Goal: Transaction & Acquisition: Purchase product/service

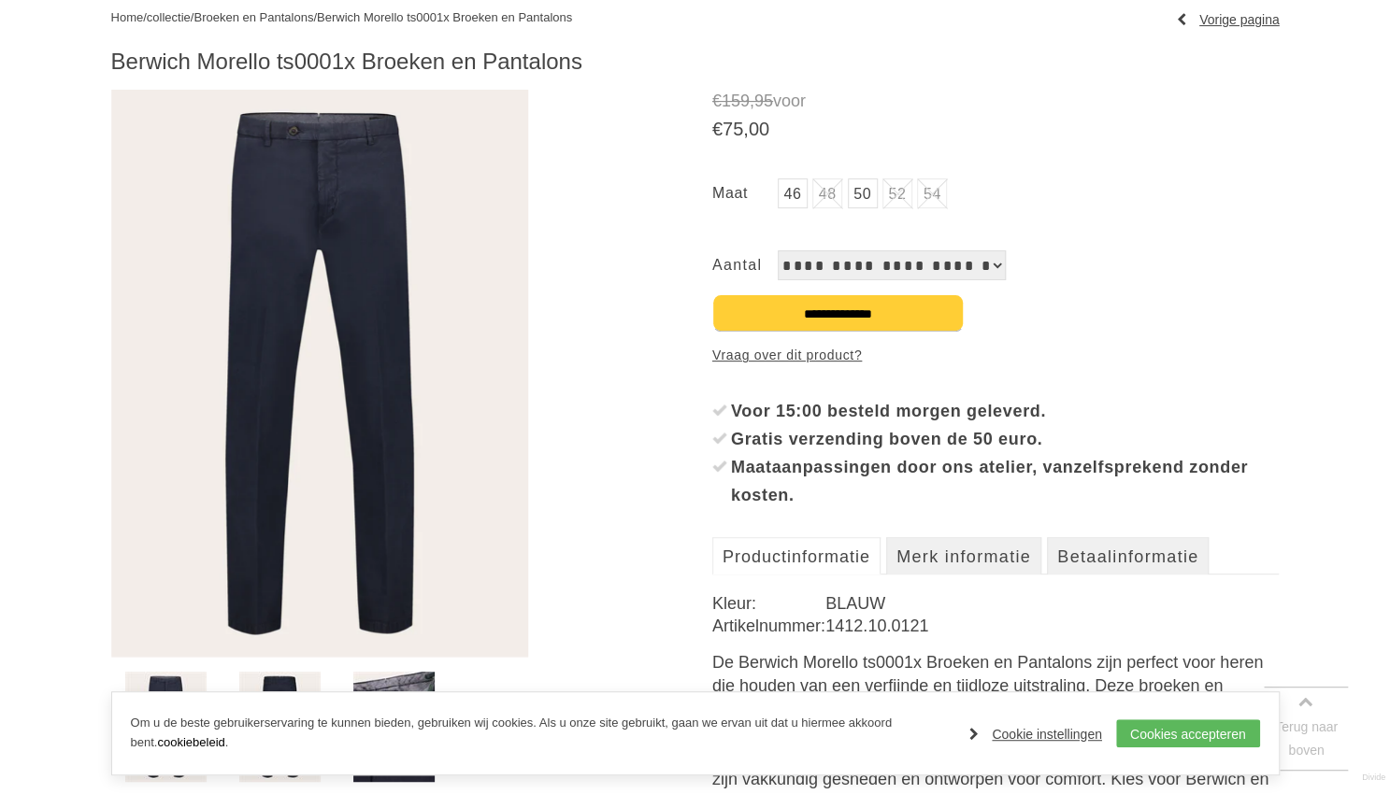
scroll to position [292, 0]
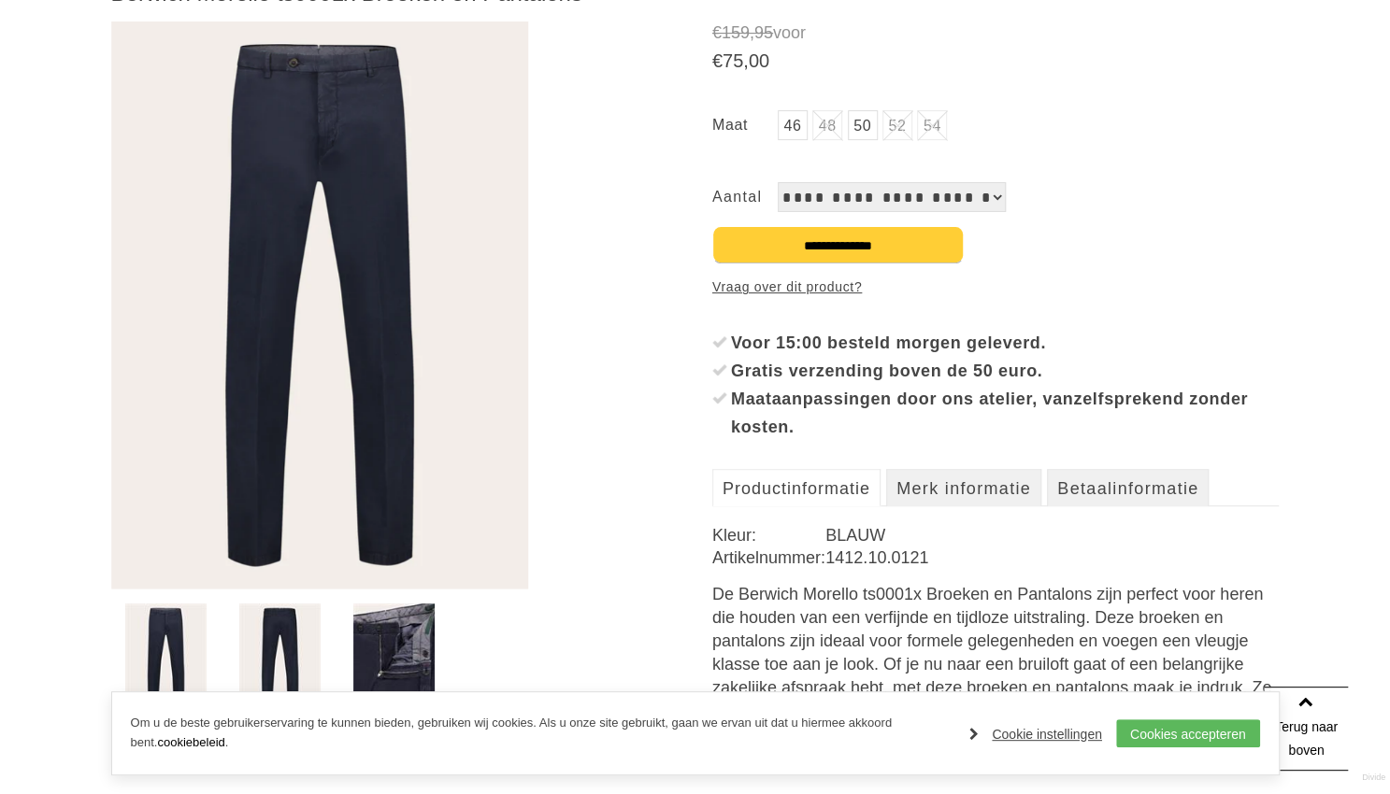
click at [289, 649] on img at bounding box center [279, 659] width 81 height 110
click at [394, 663] on img at bounding box center [393, 659] width 81 height 110
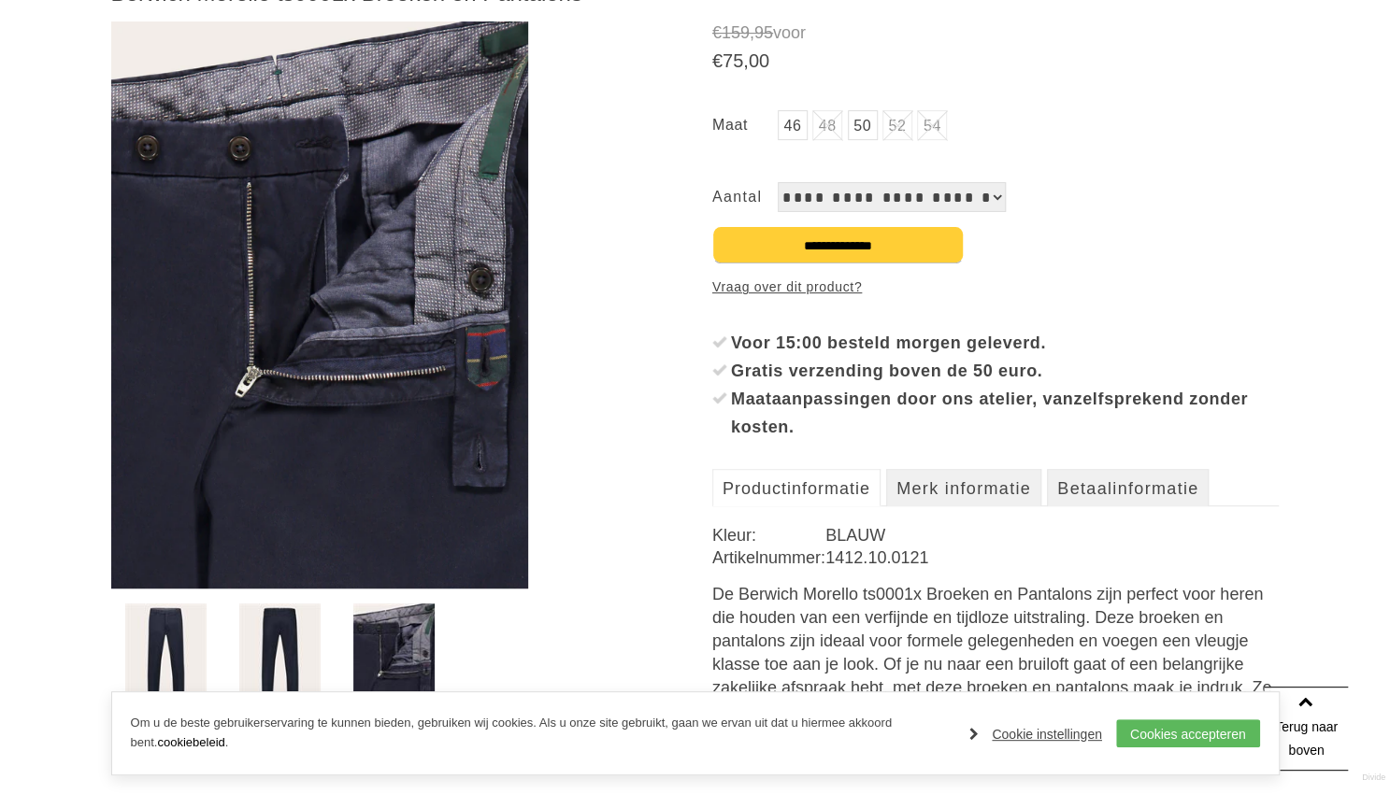
click at [317, 659] on img at bounding box center [279, 659] width 81 height 110
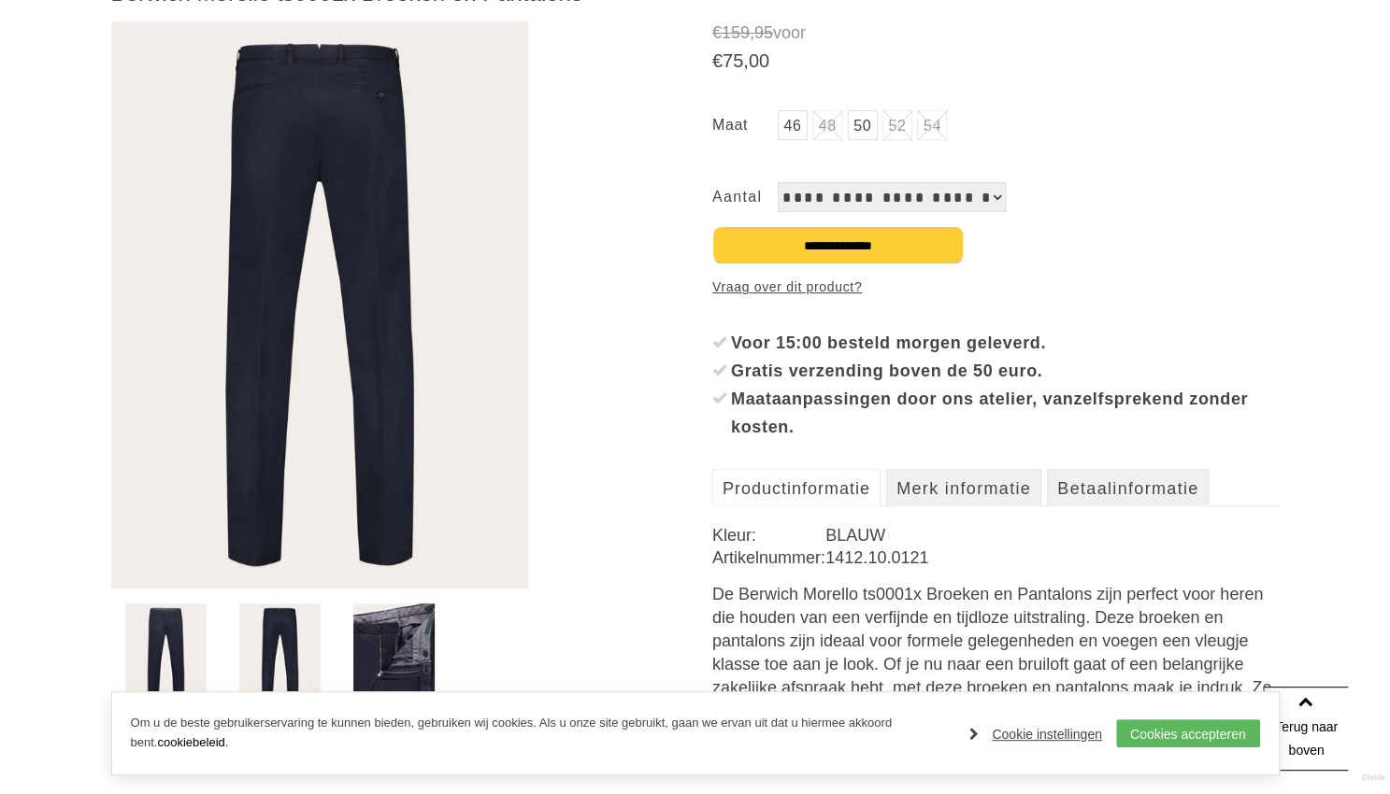
click at [860, 122] on link "50" at bounding box center [863, 125] width 30 height 30
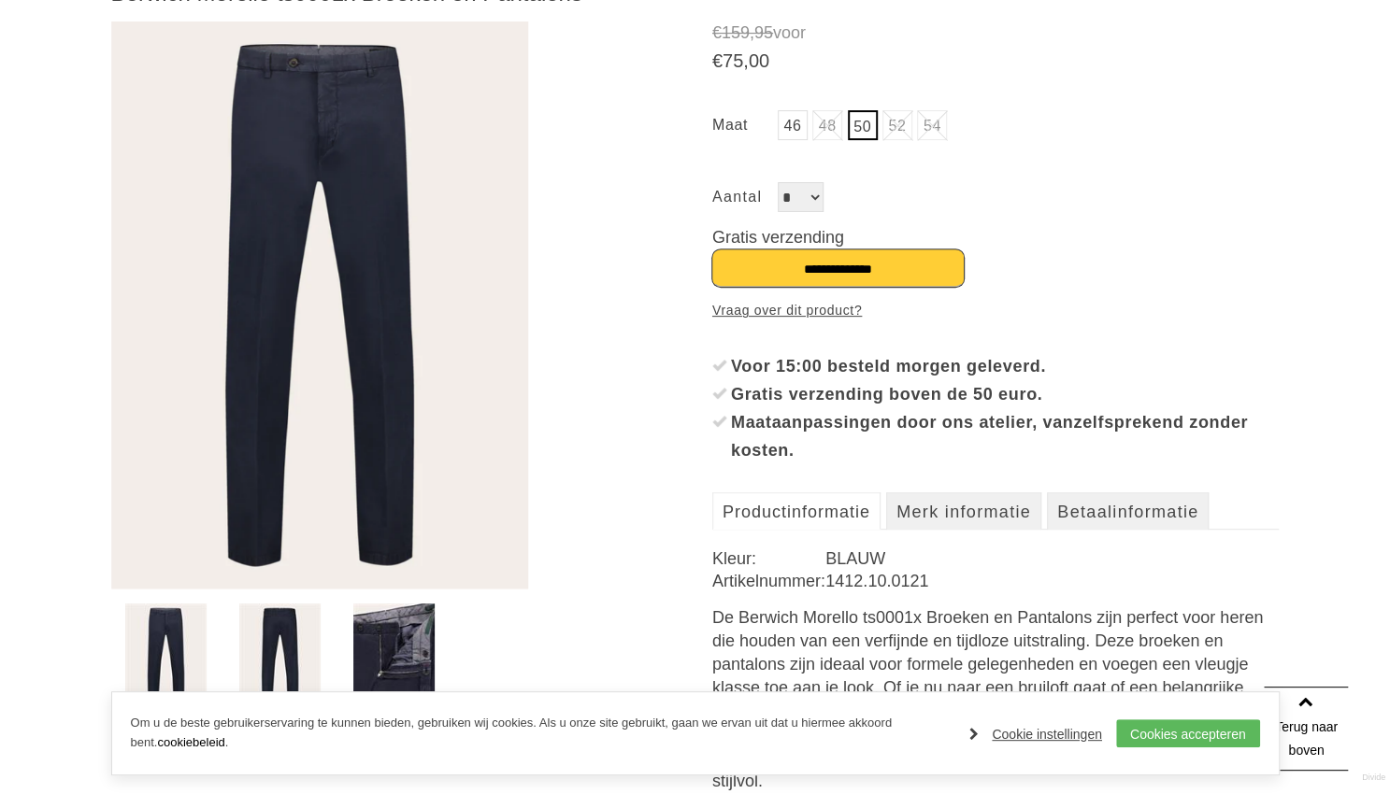
click at [816, 270] on input "**********" at bounding box center [837, 268] width 251 height 37
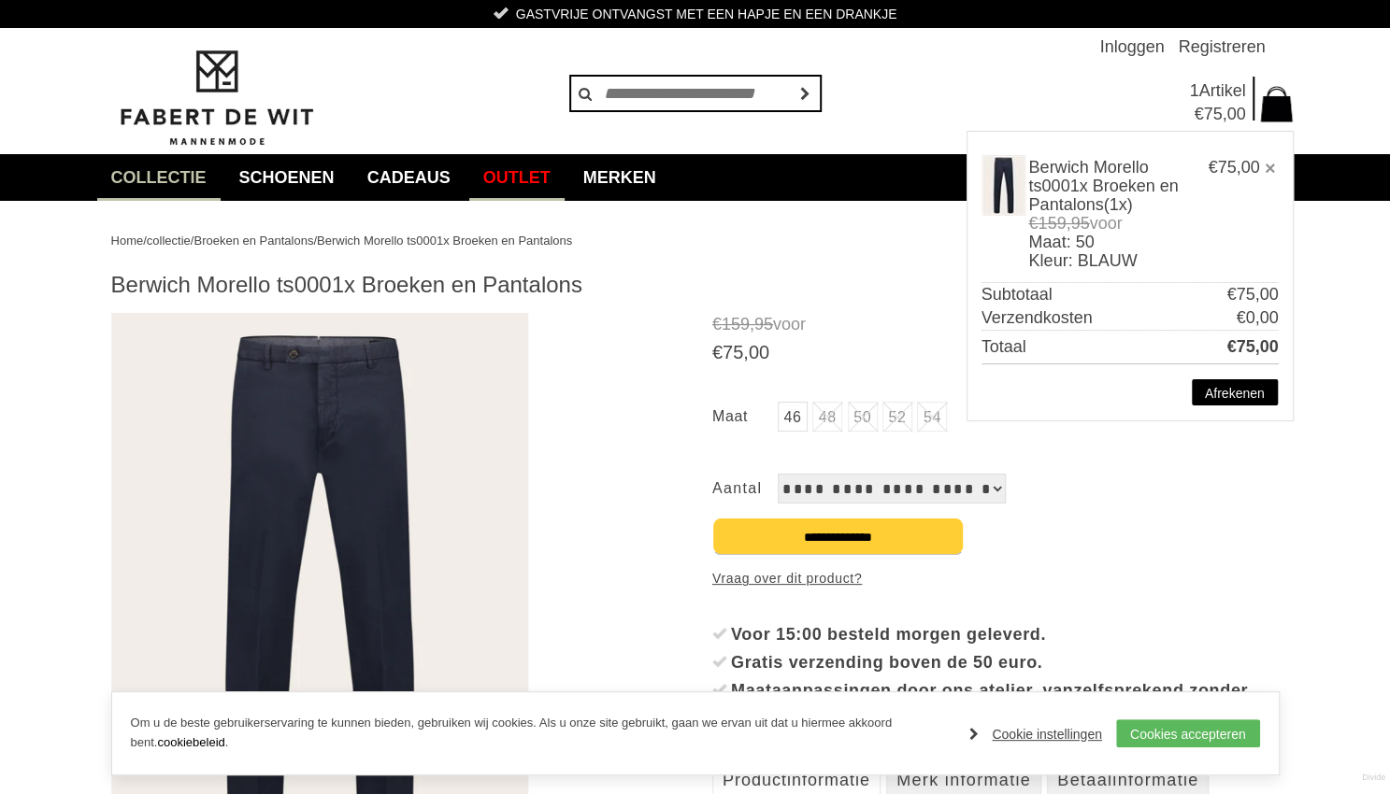
click at [539, 180] on link "Outlet" at bounding box center [516, 177] width 95 height 47
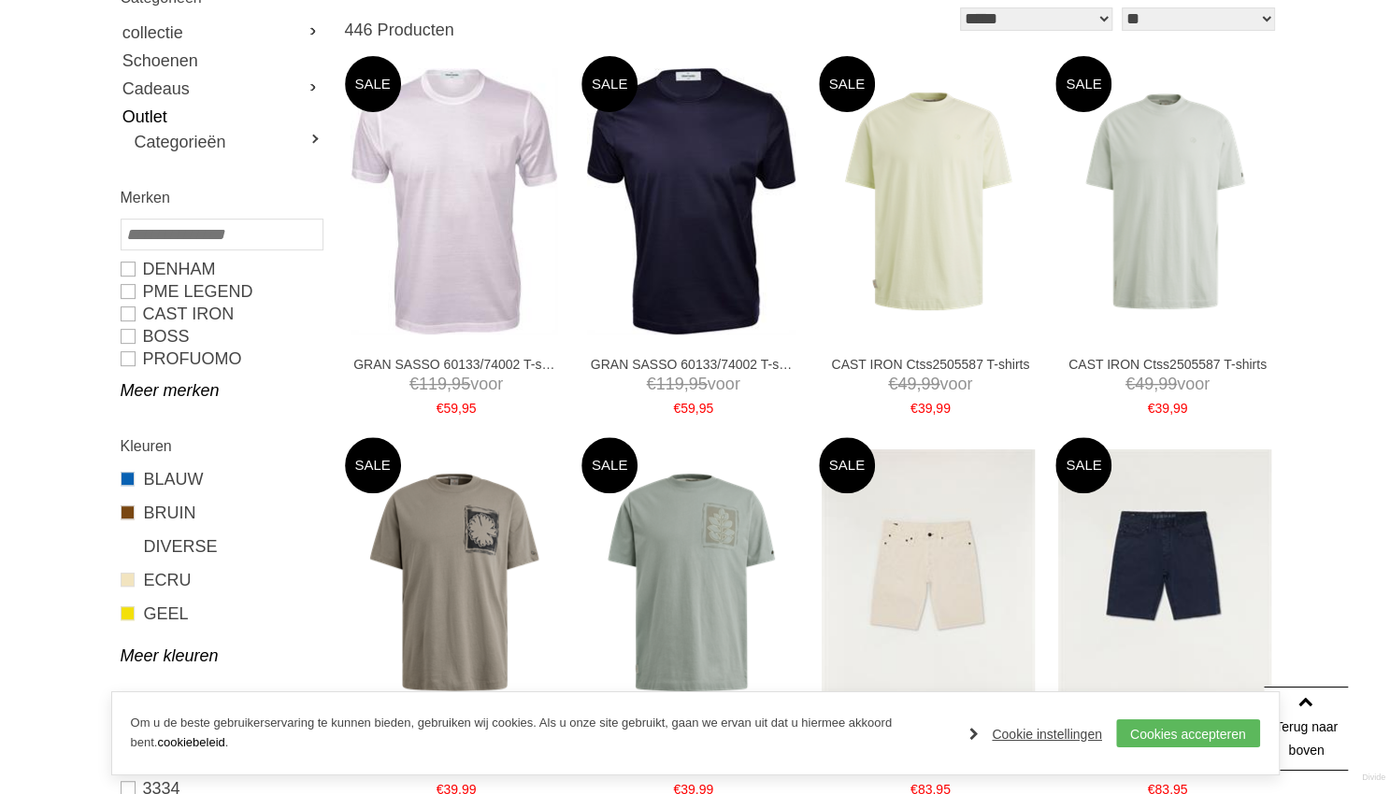
scroll to position [194, 0]
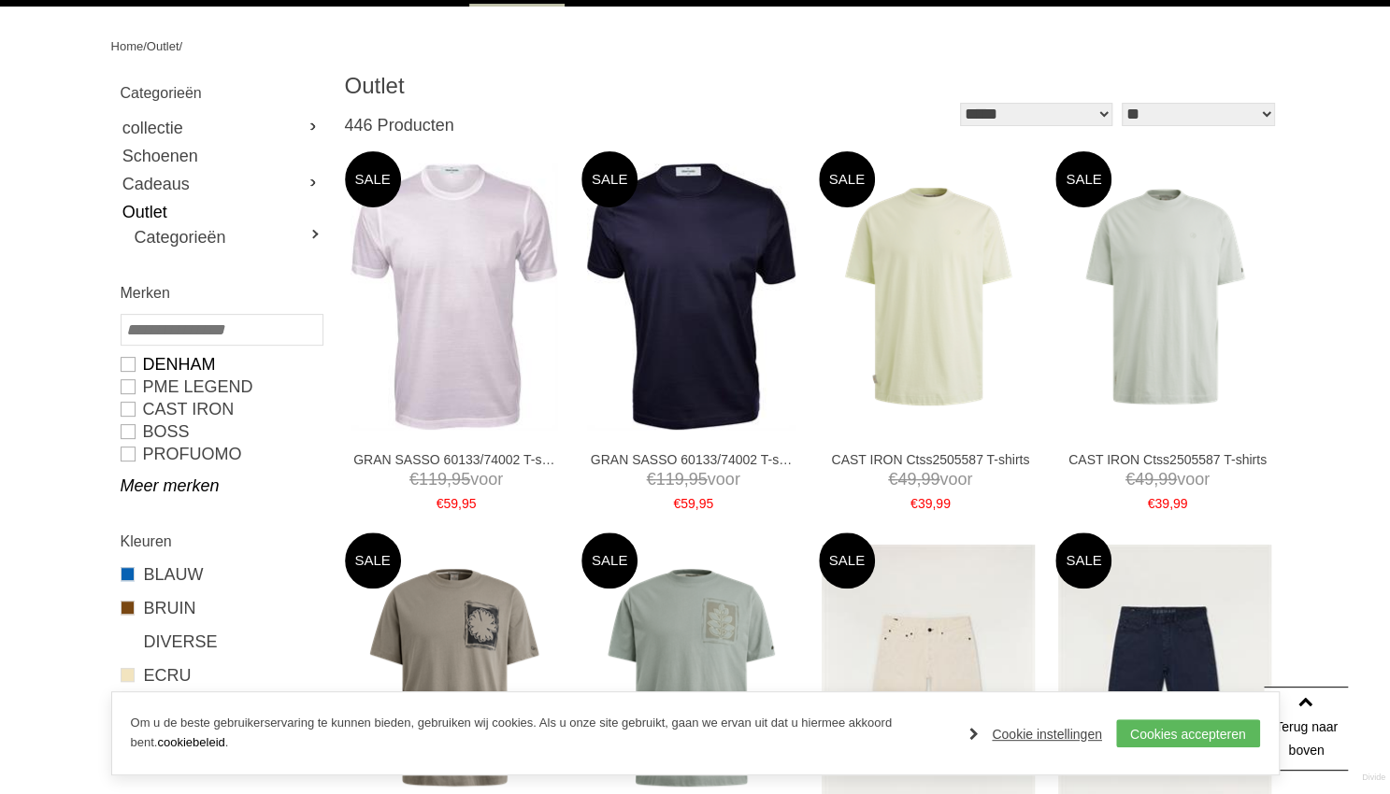
click at [129, 365] on link "DENHAM" at bounding box center [221, 364] width 201 height 22
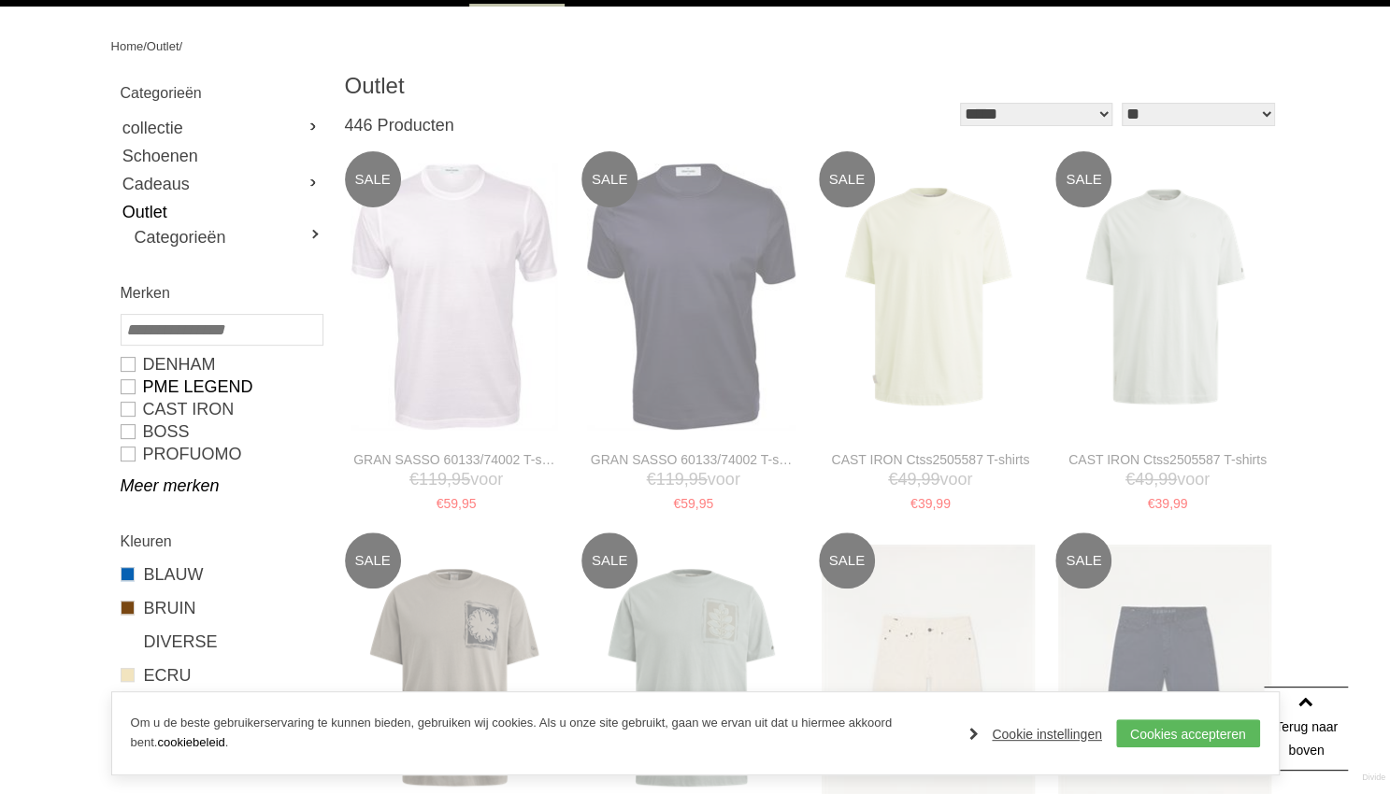
type input "**"
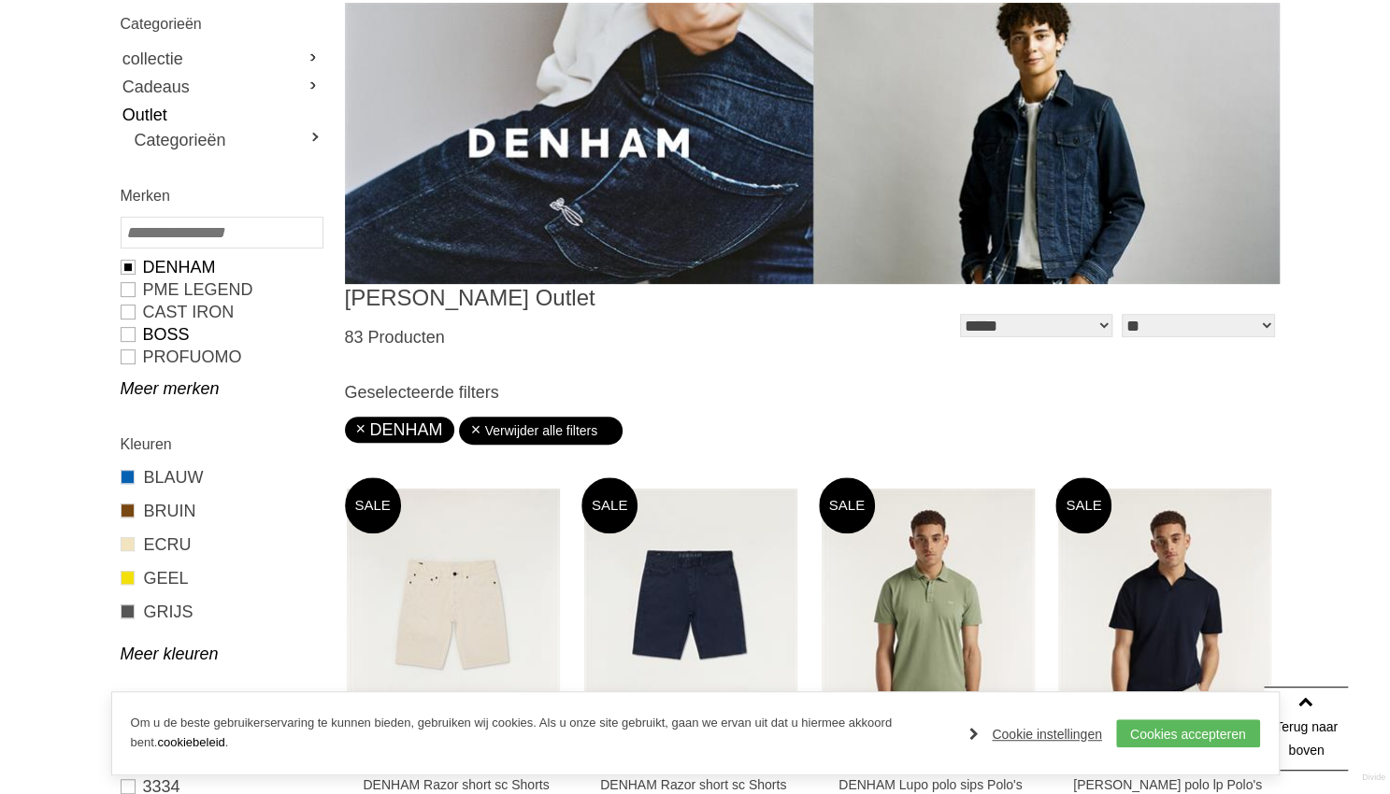
scroll to position [292, 0]
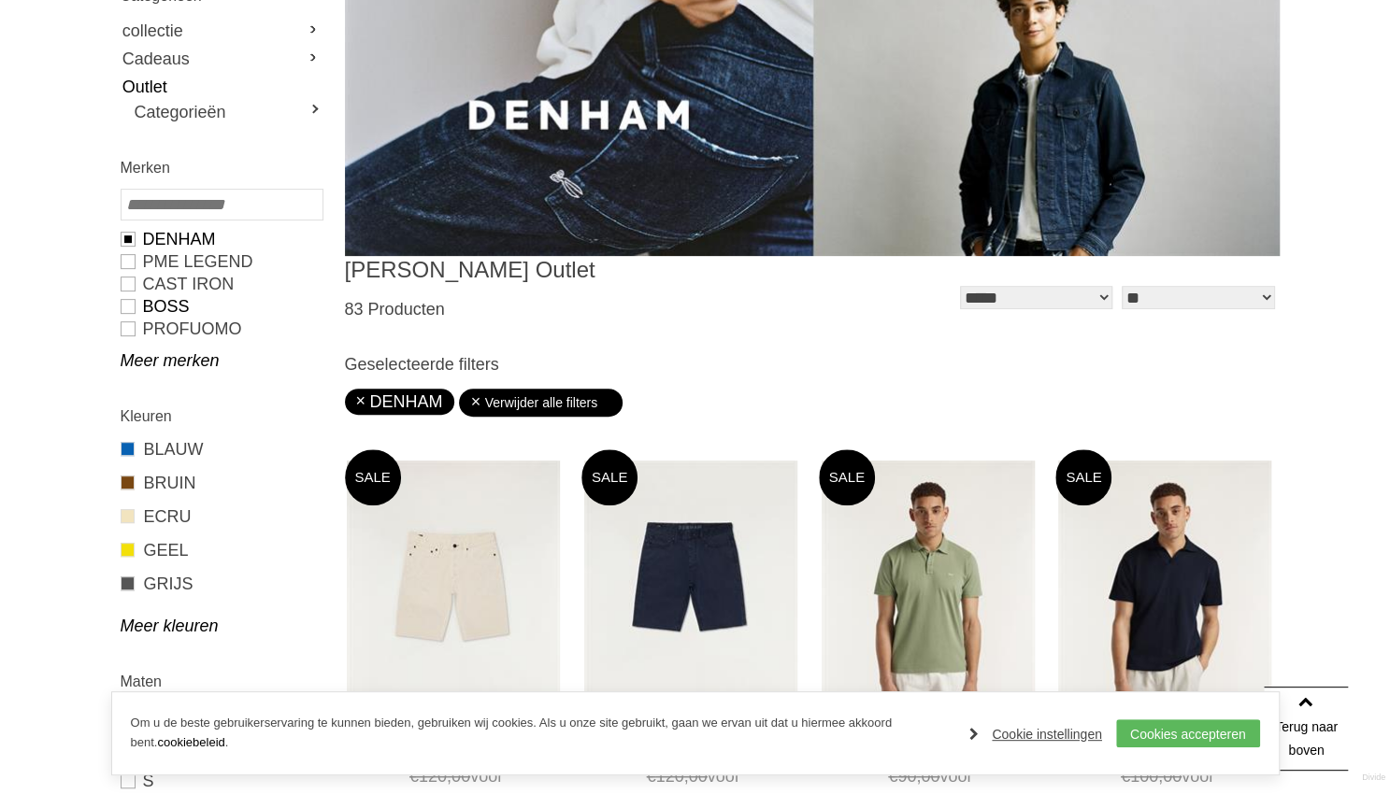
click at [132, 307] on link "BOSS" at bounding box center [221, 306] width 201 height 22
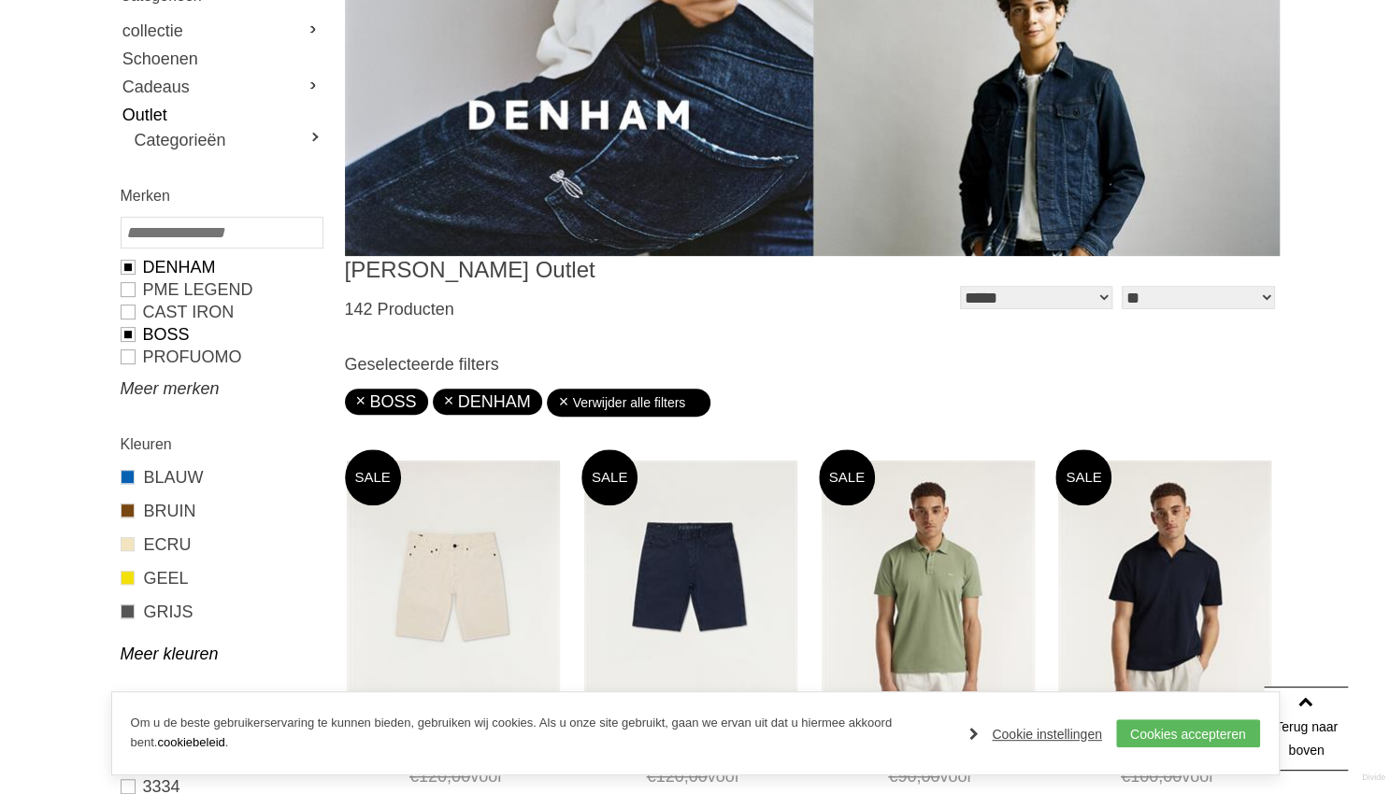
click at [152, 388] on link "Meer merken" at bounding box center [221, 389] width 201 height 22
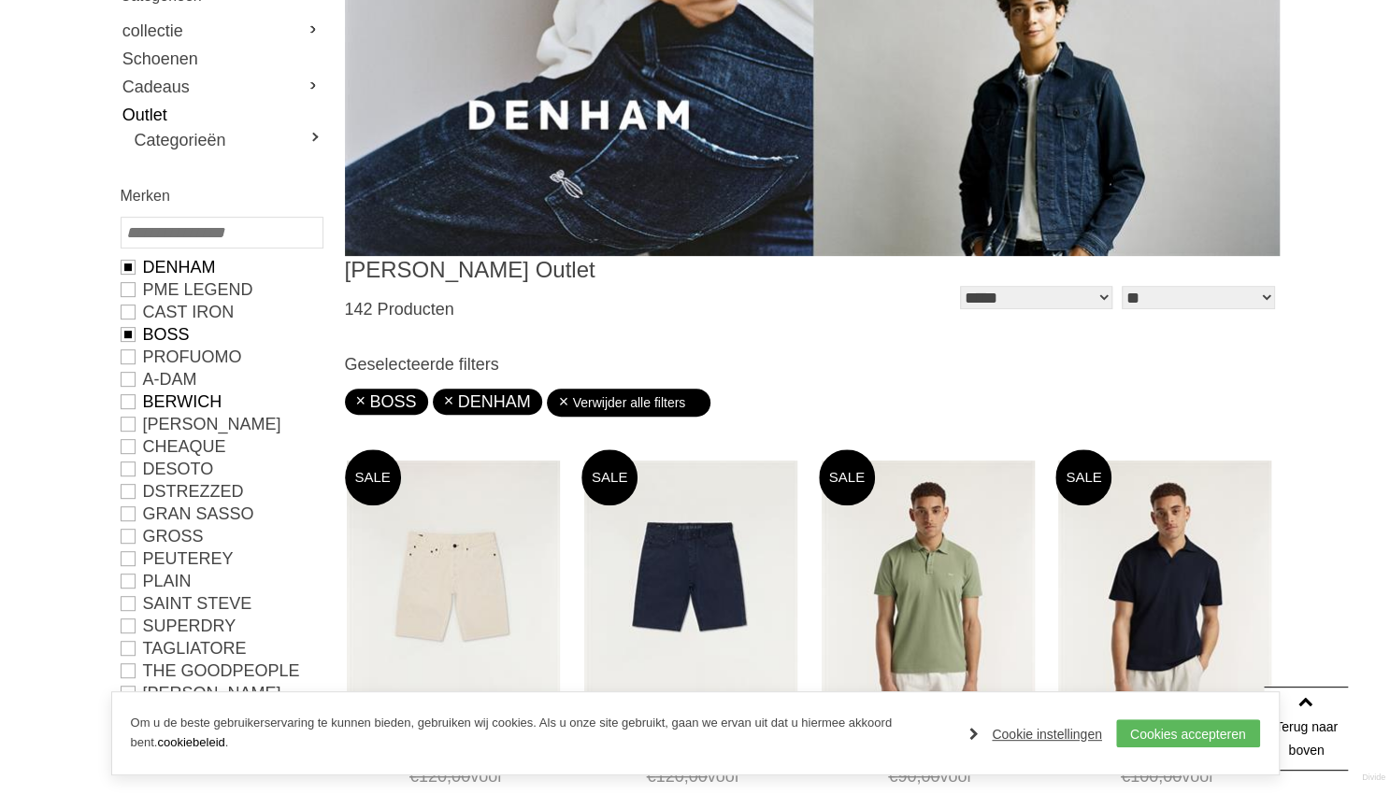
click at [124, 399] on link "Berwich" at bounding box center [221, 402] width 201 height 22
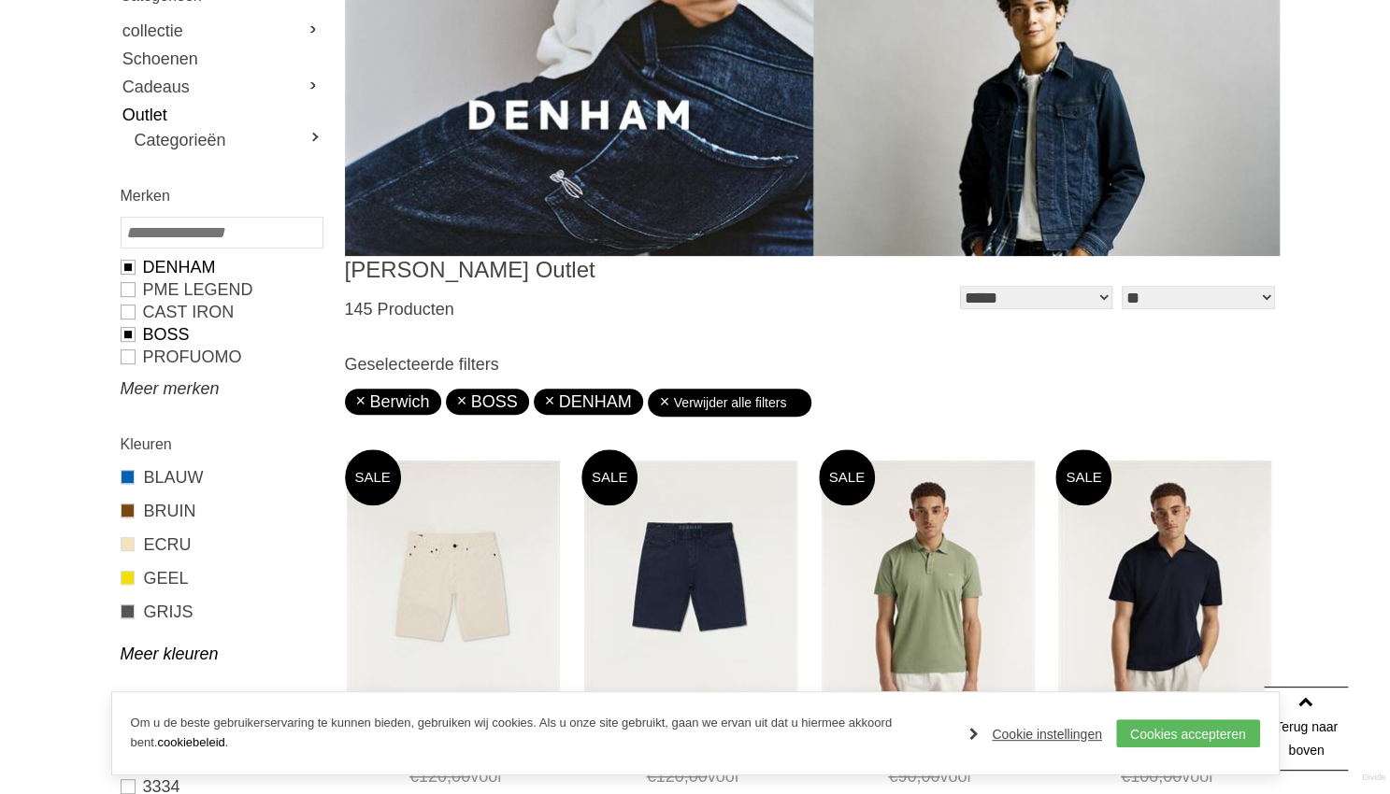
click at [147, 390] on link "Meer merken" at bounding box center [221, 389] width 201 height 22
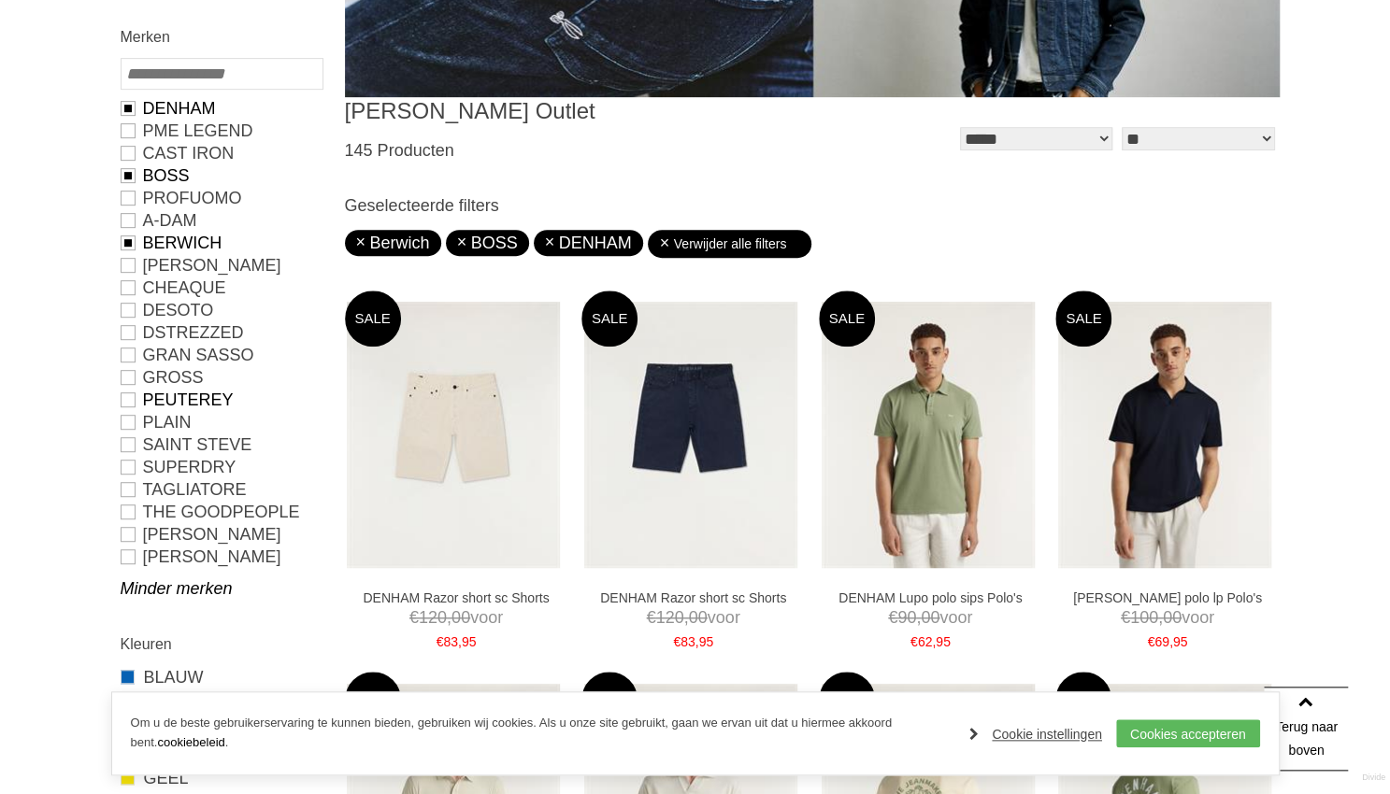
scroll to position [486, 0]
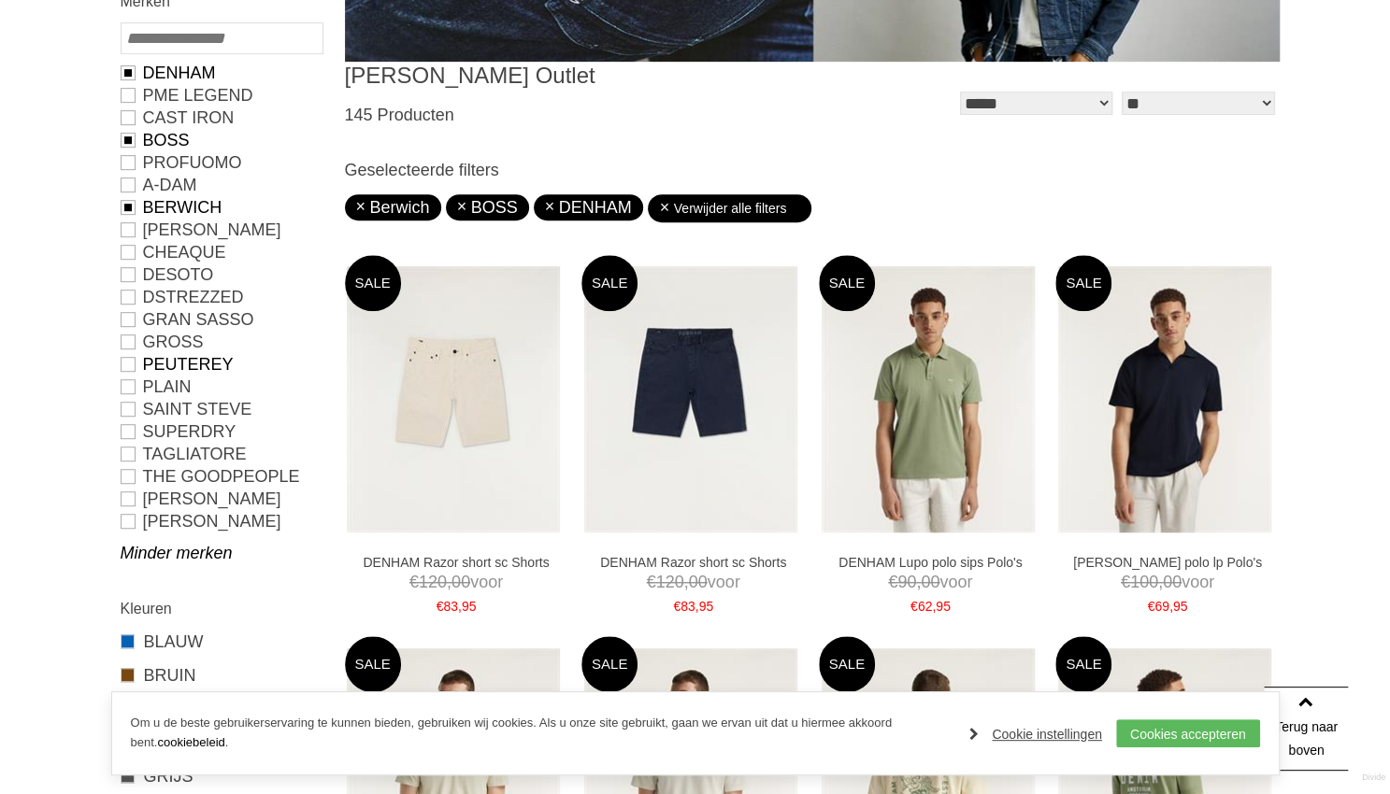
click at [134, 367] on link "PEUTEREY" at bounding box center [221, 364] width 201 height 22
type input "***"
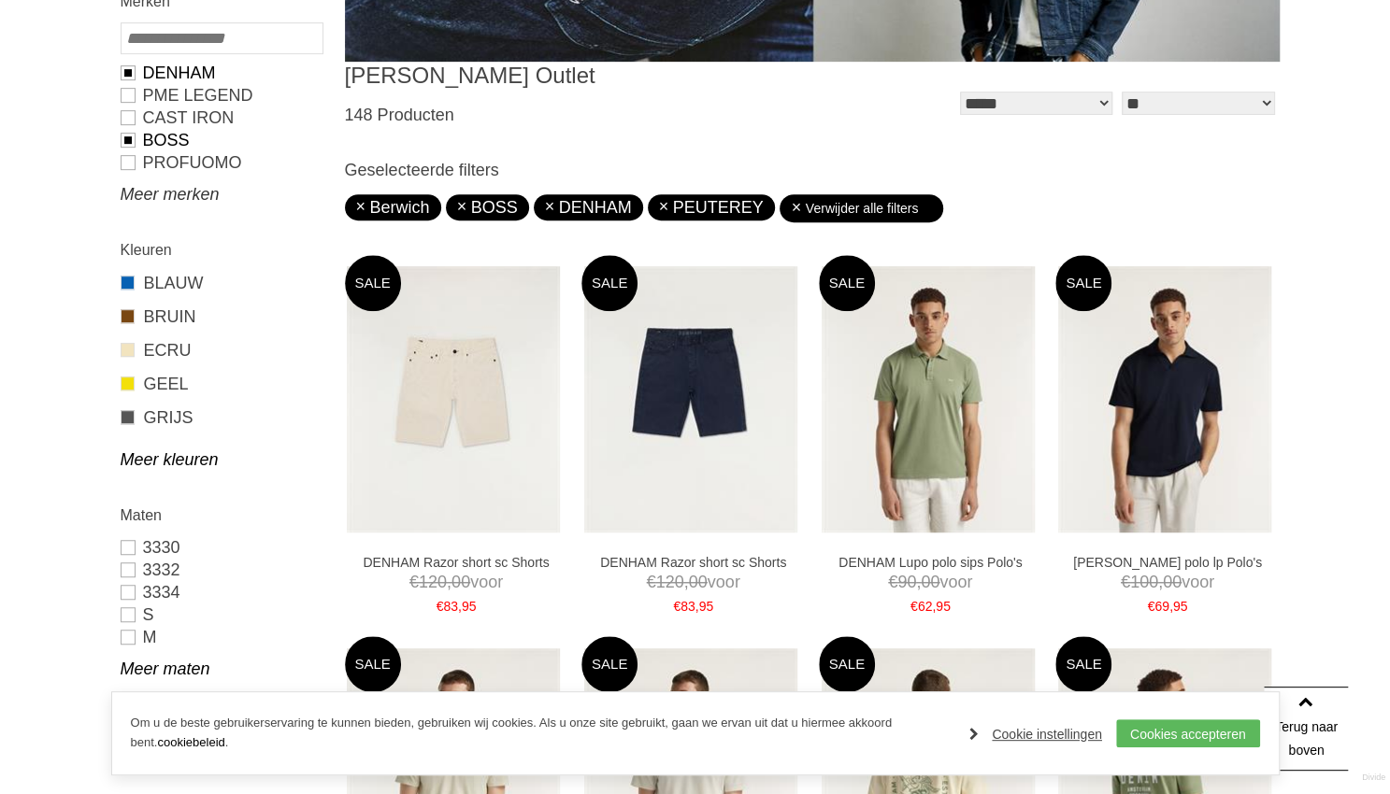
click at [169, 203] on link "Meer merken" at bounding box center [221, 194] width 201 height 22
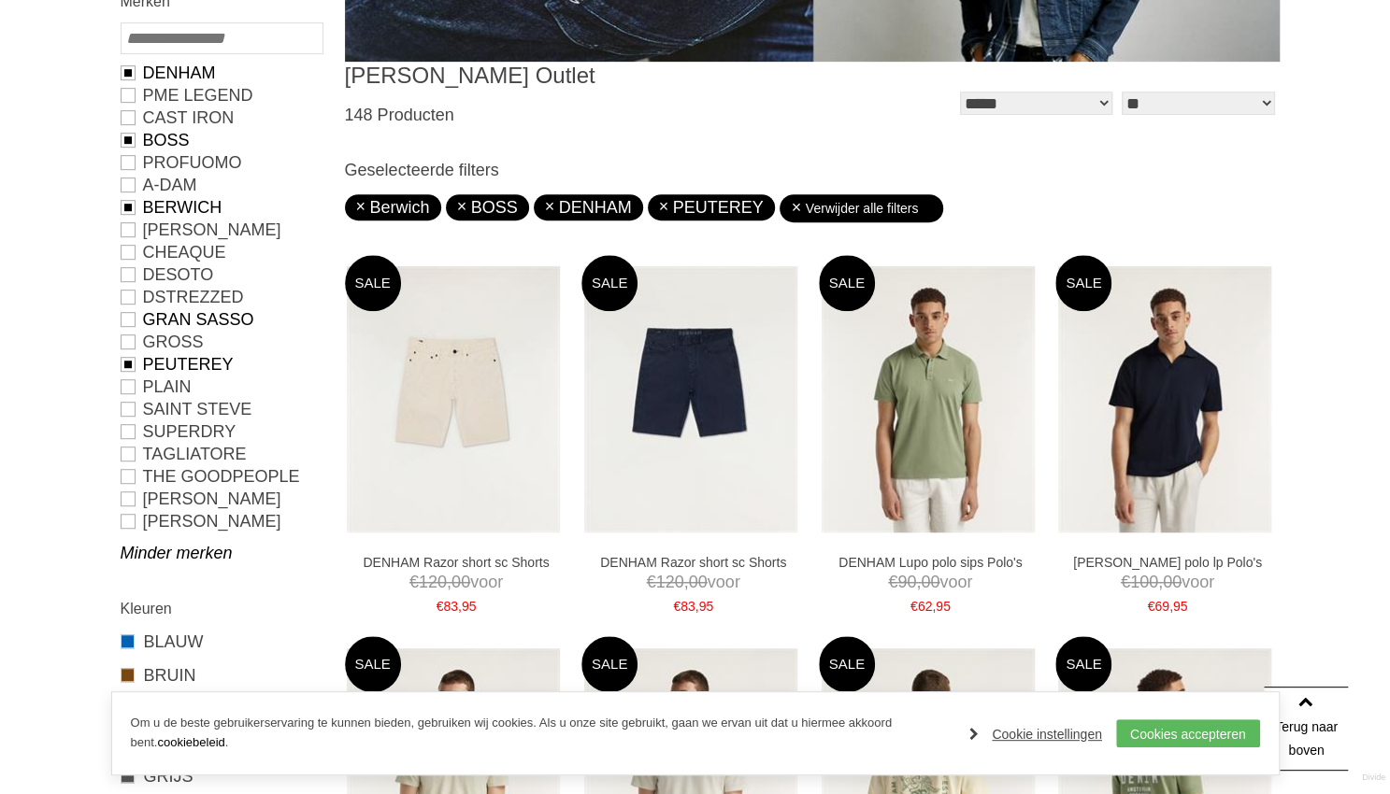
click at [132, 313] on link "GRAN SASSO" at bounding box center [221, 319] width 201 height 22
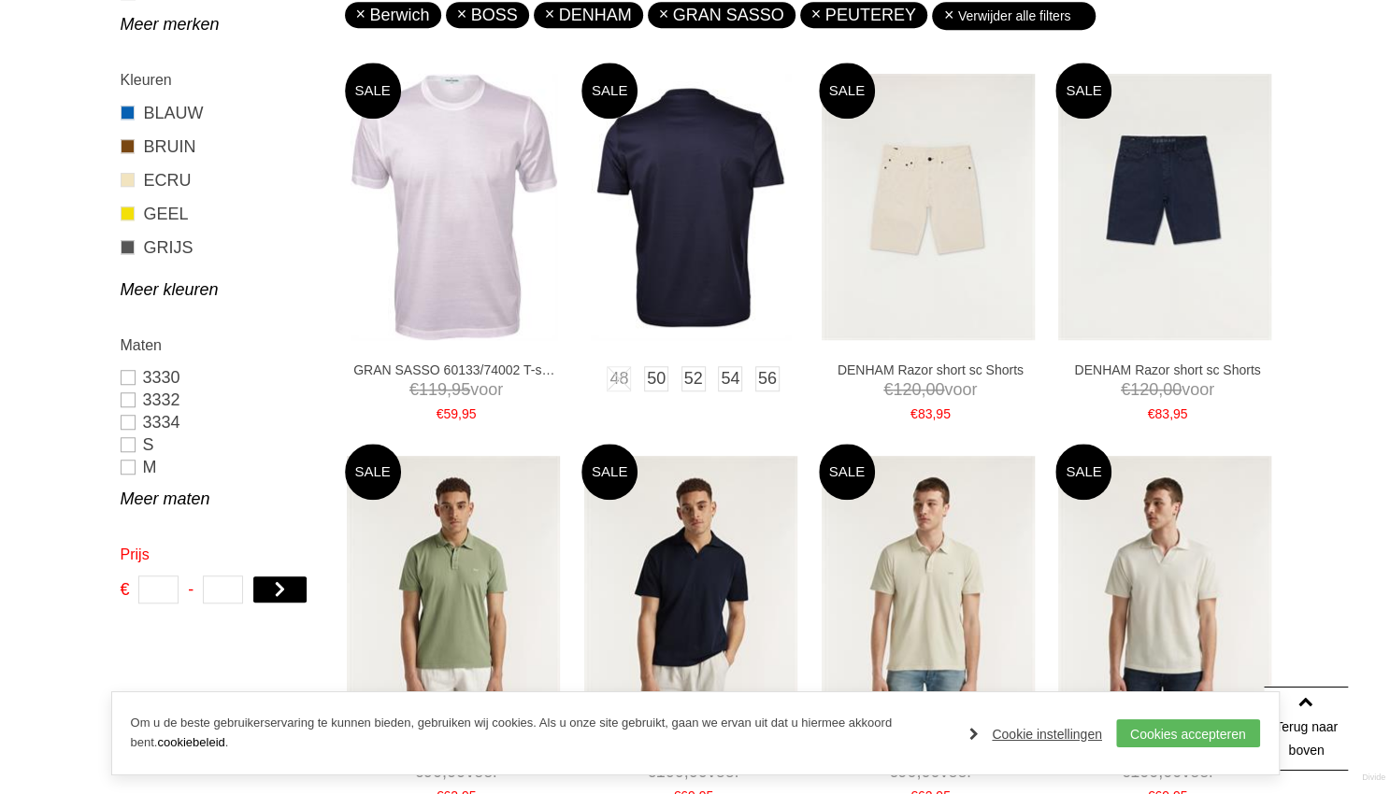
scroll to position [680, 0]
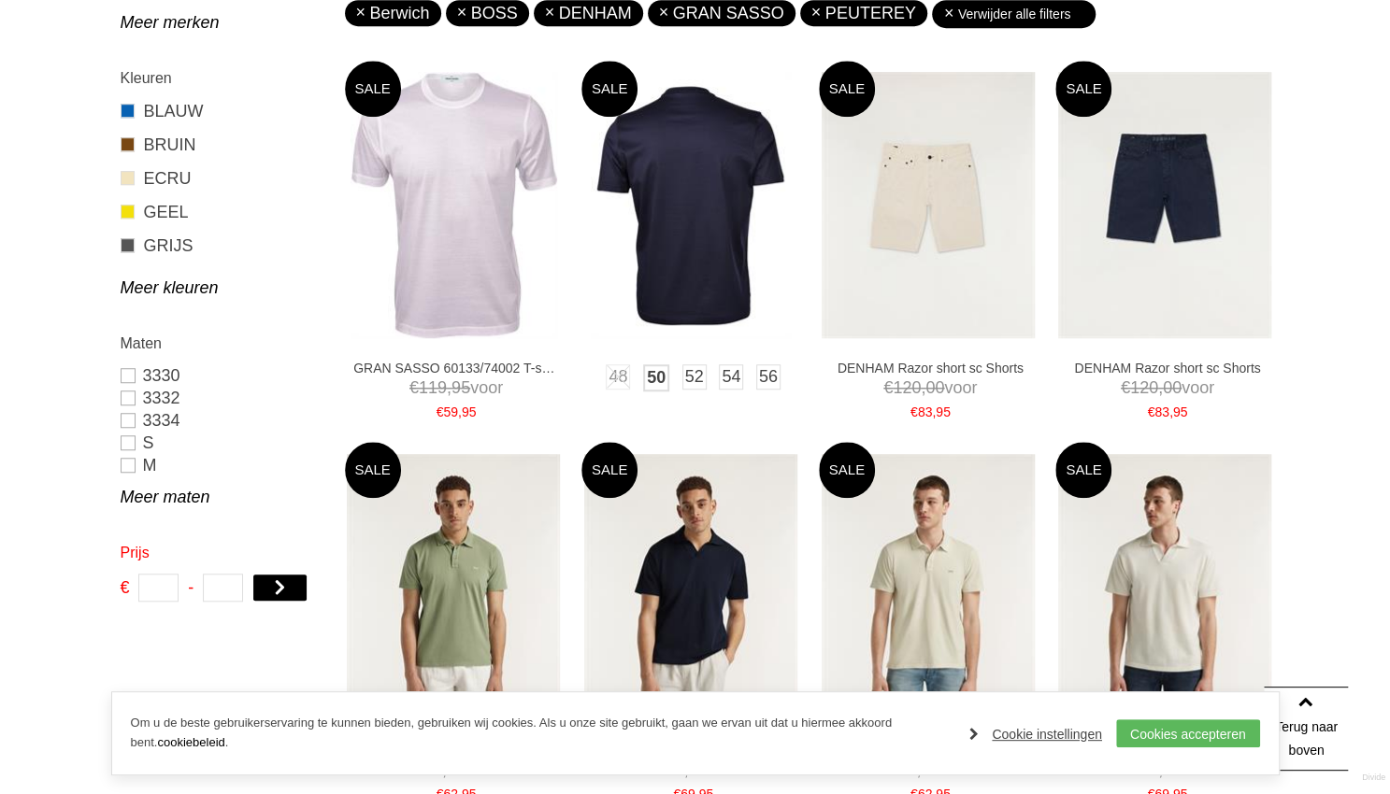
click at [658, 377] on link "50" at bounding box center [656, 378] width 26 height 27
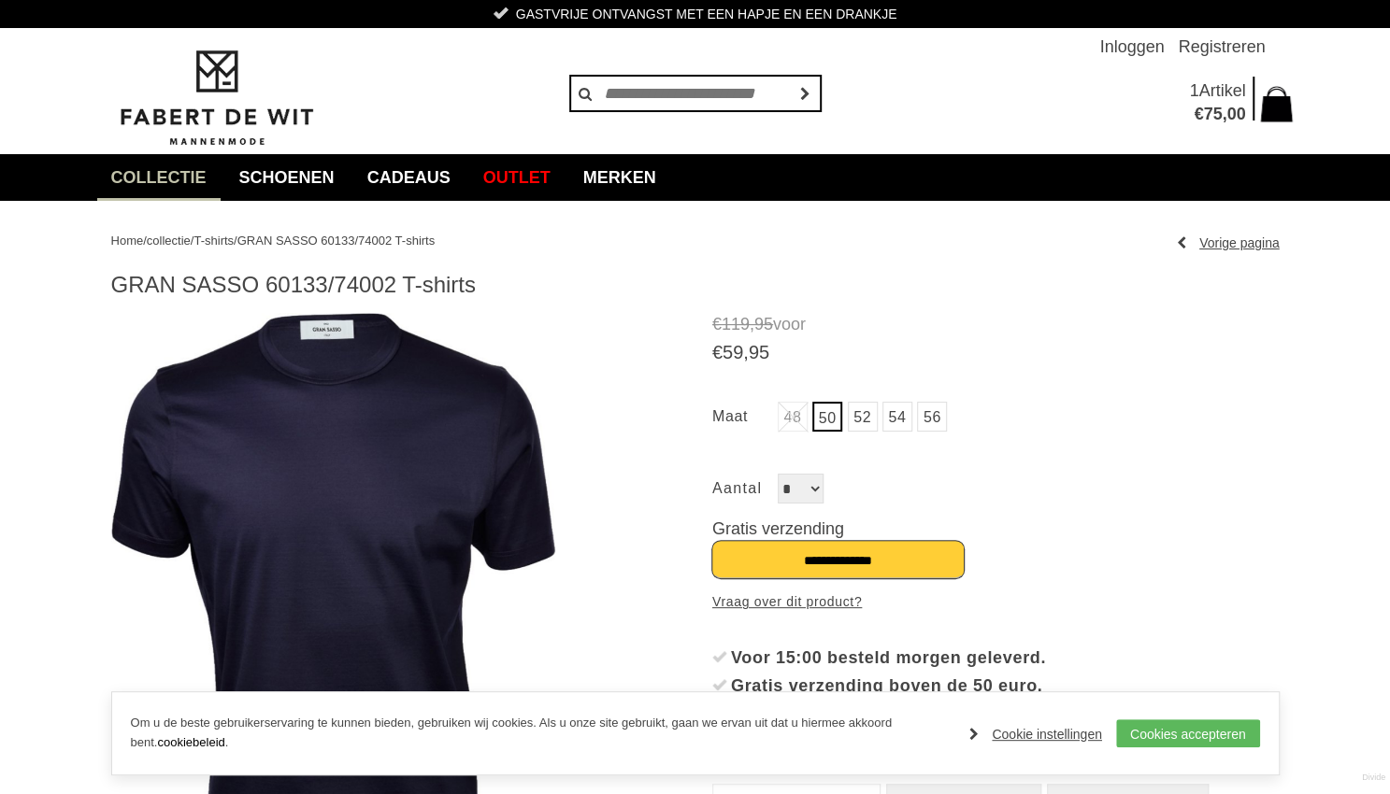
click at [812, 564] on input "**********" at bounding box center [837, 559] width 251 height 37
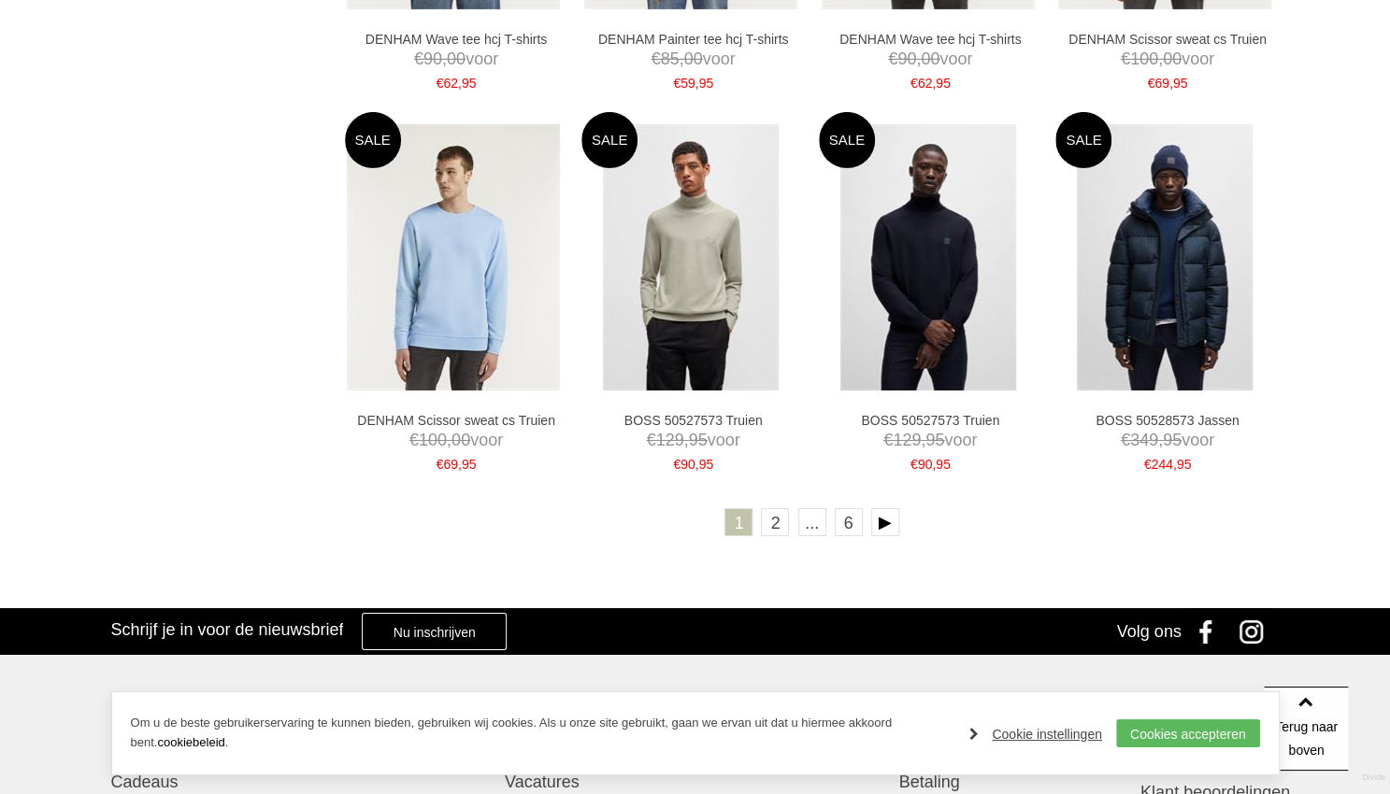
scroll to position [3694, 0]
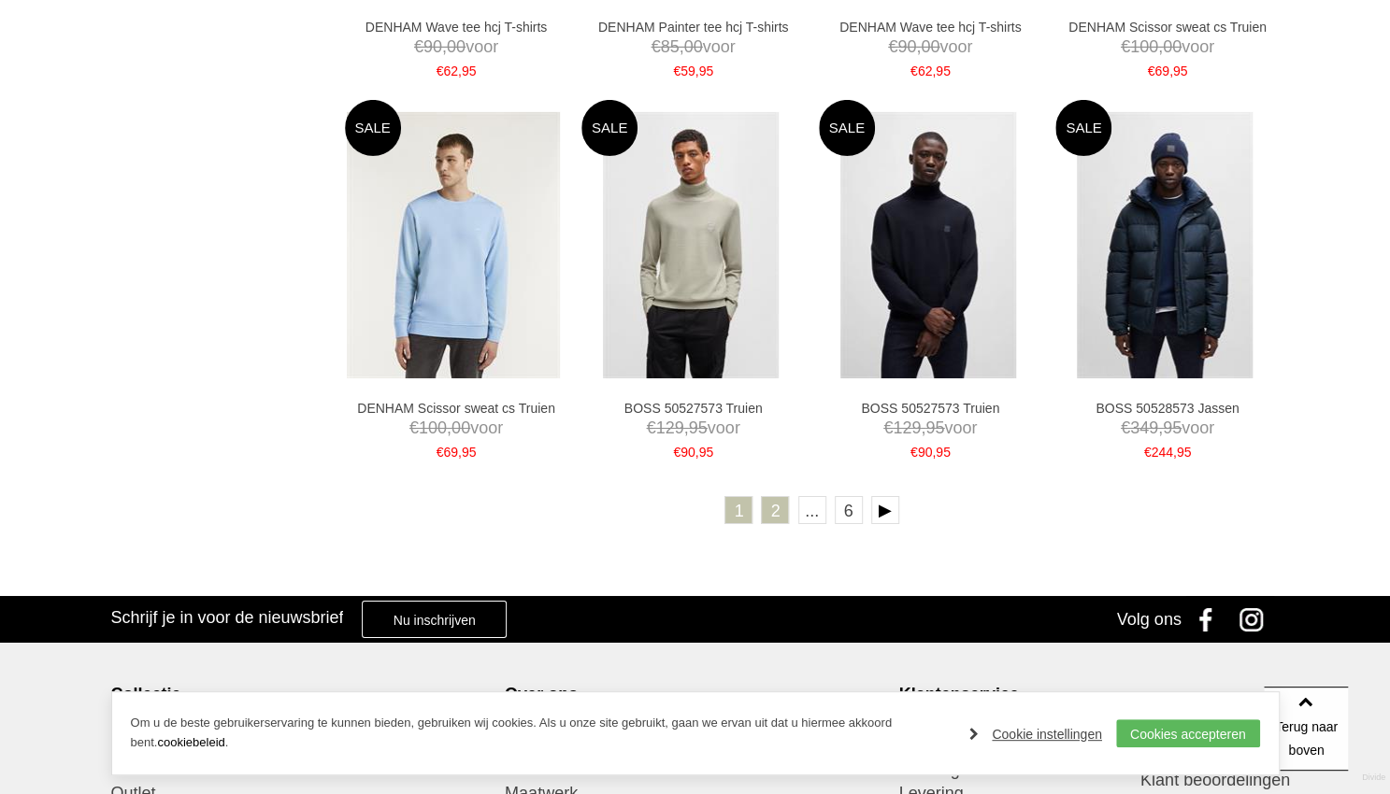
click at [776, 509] on link "2" at bounding box center [775, 510] width 28 height 28
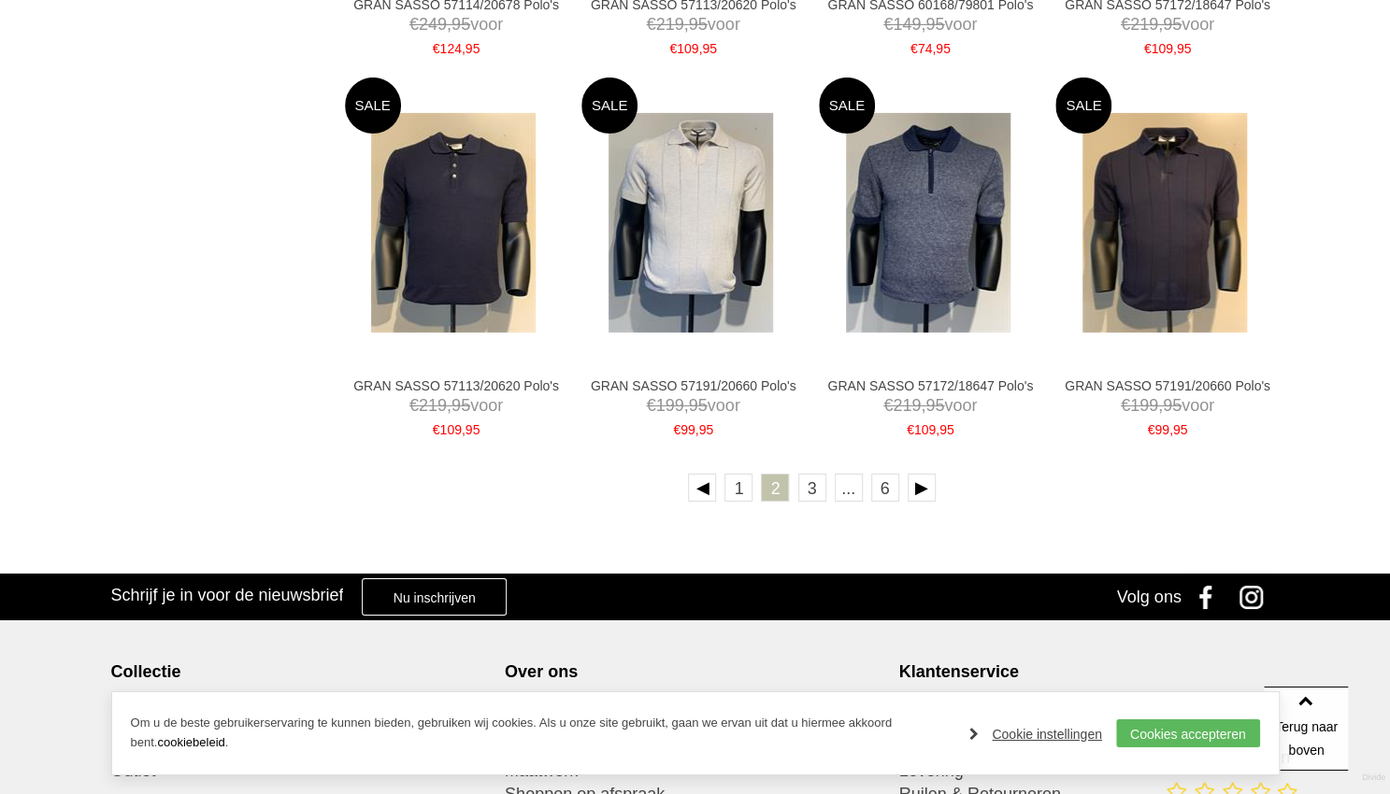
scroll to position [3694, 0]
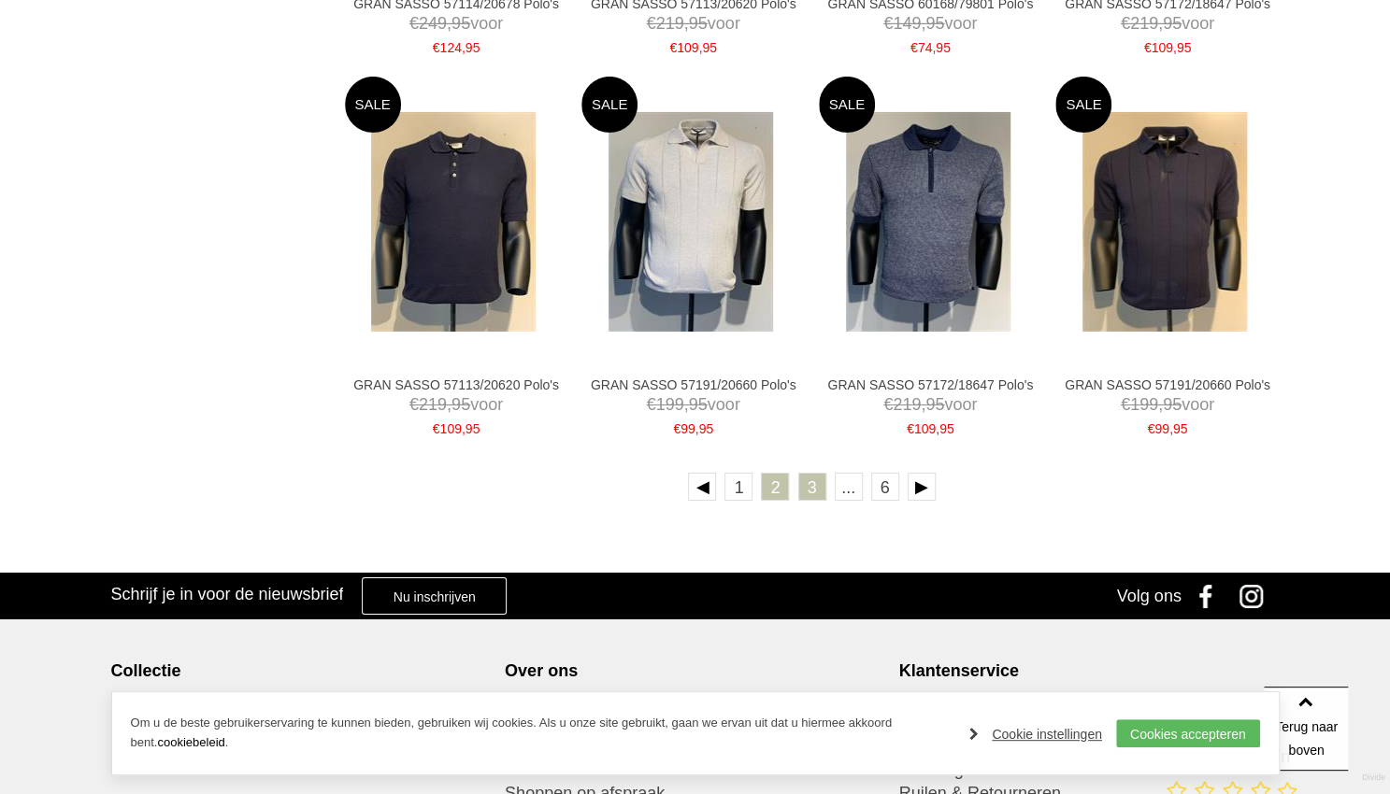
click at [818, 489] on link "3" at bounding box center [812, 487] width 28 height 28
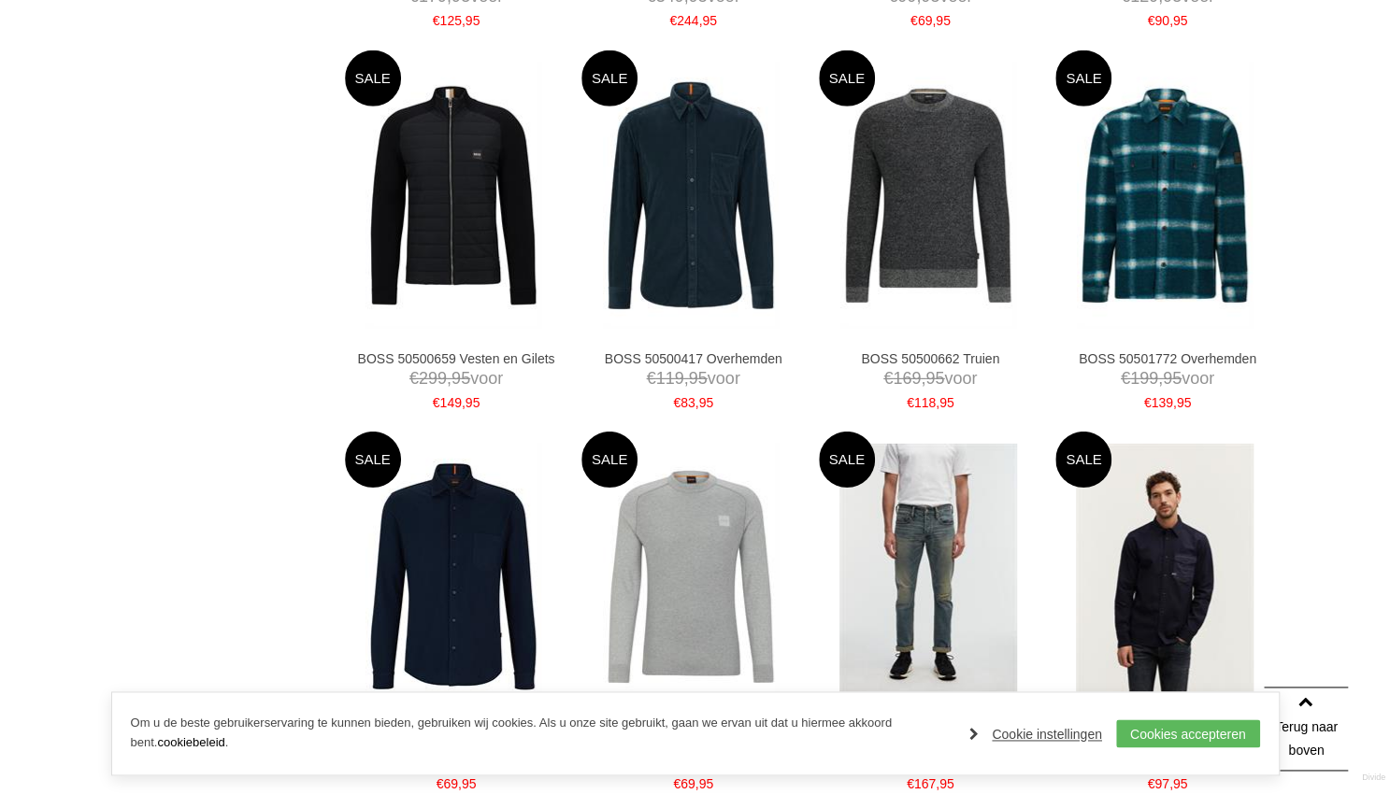
scroll to position [3499, 0]
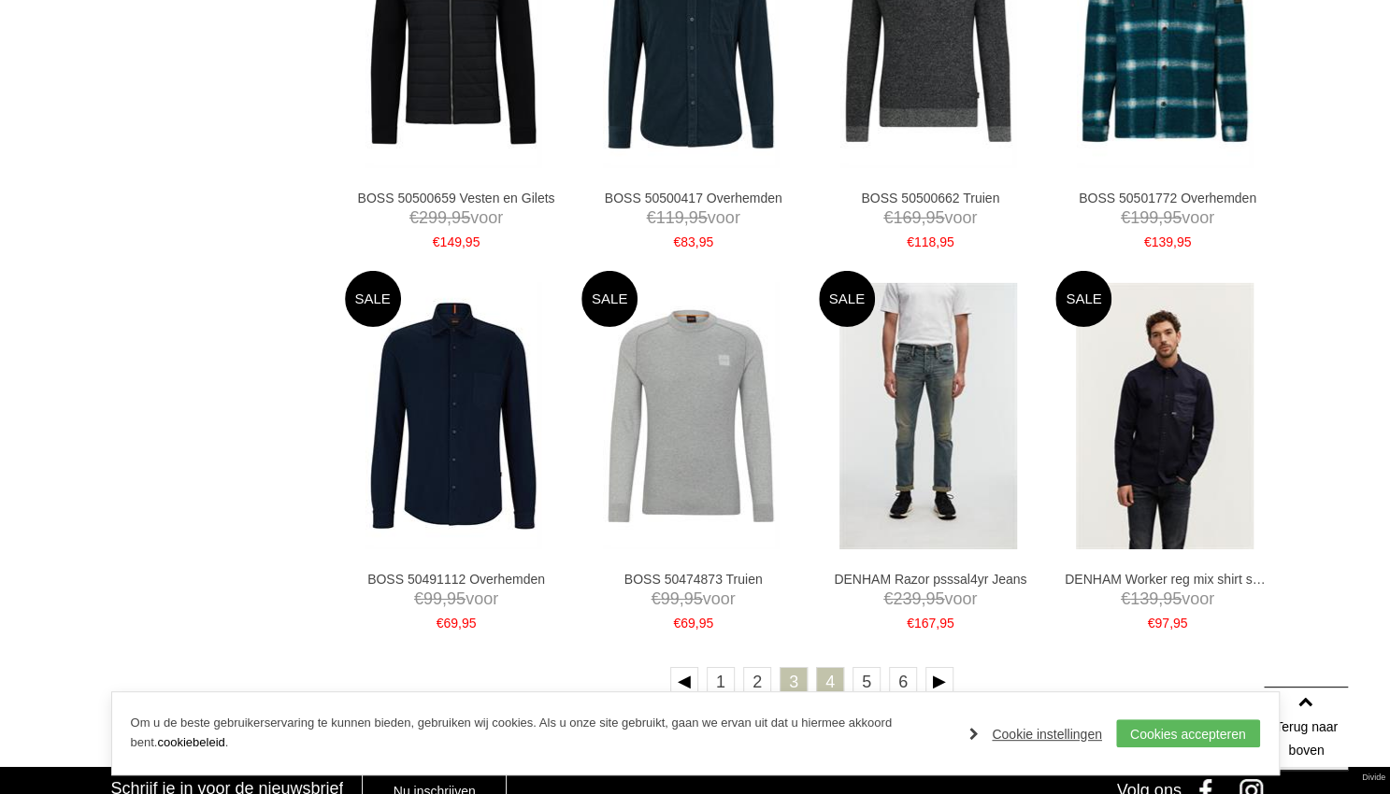
click at [842, 683] on link "4" at bounding box center [830, 681] width 28 height 28
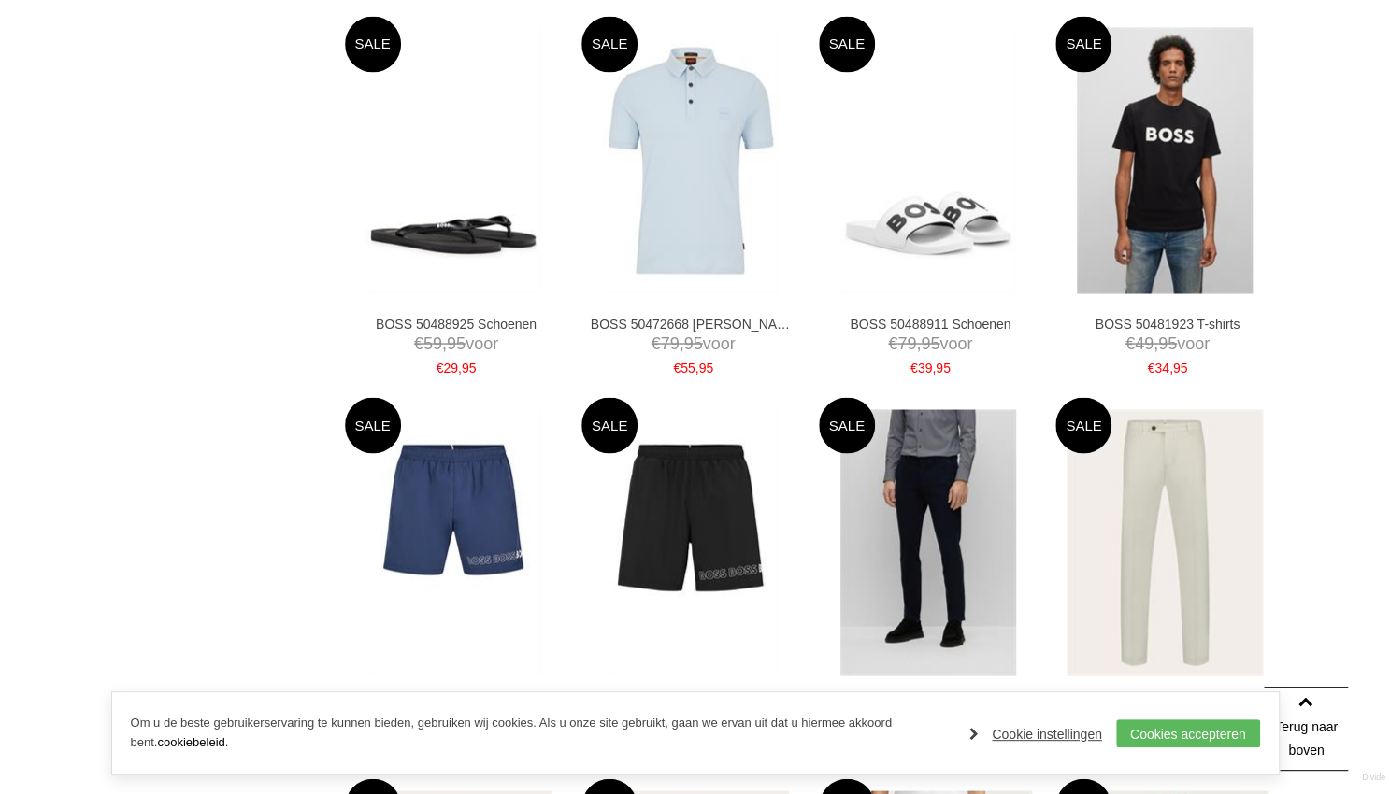
scroll to position [2041, 0]
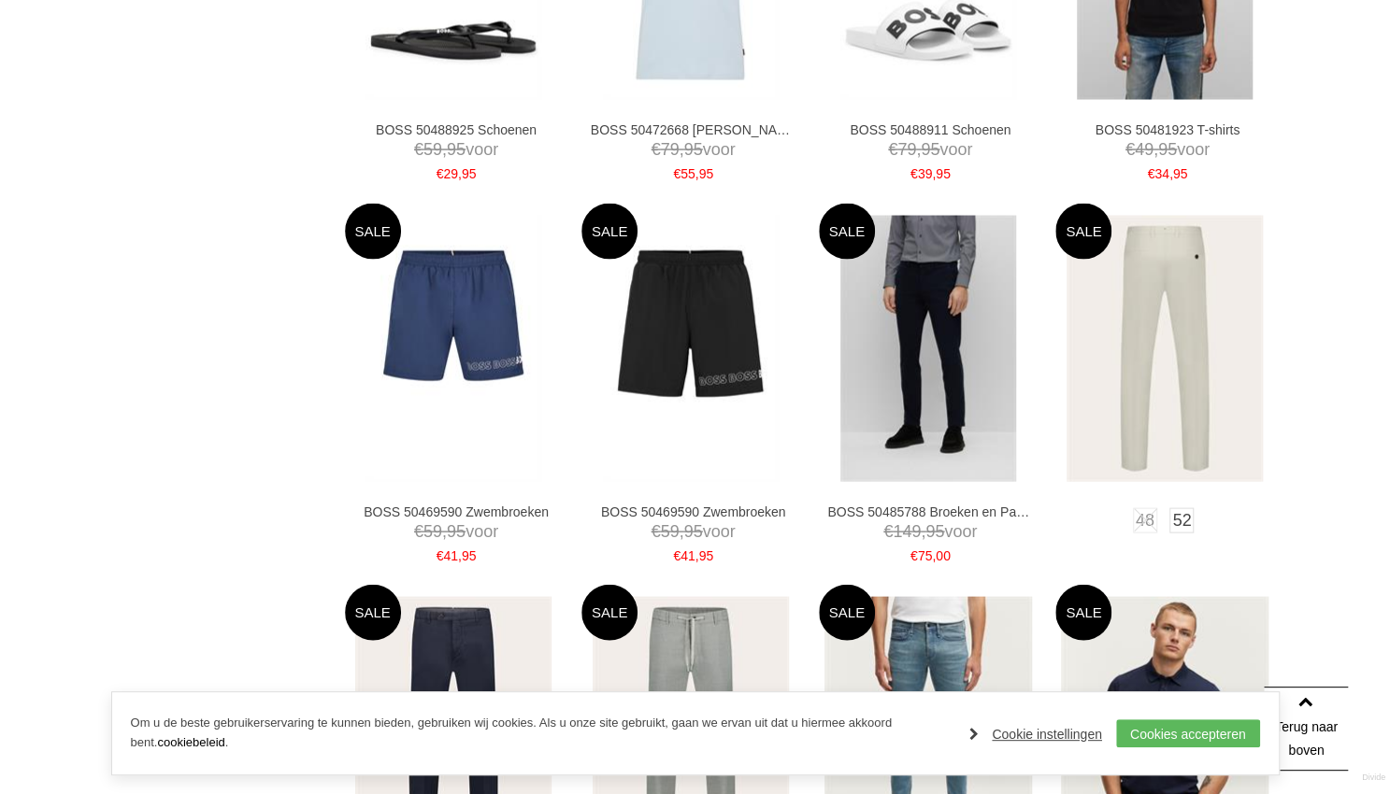
click at [1165, 361] on img at bounding box center [1164, 348] width 196 height 266
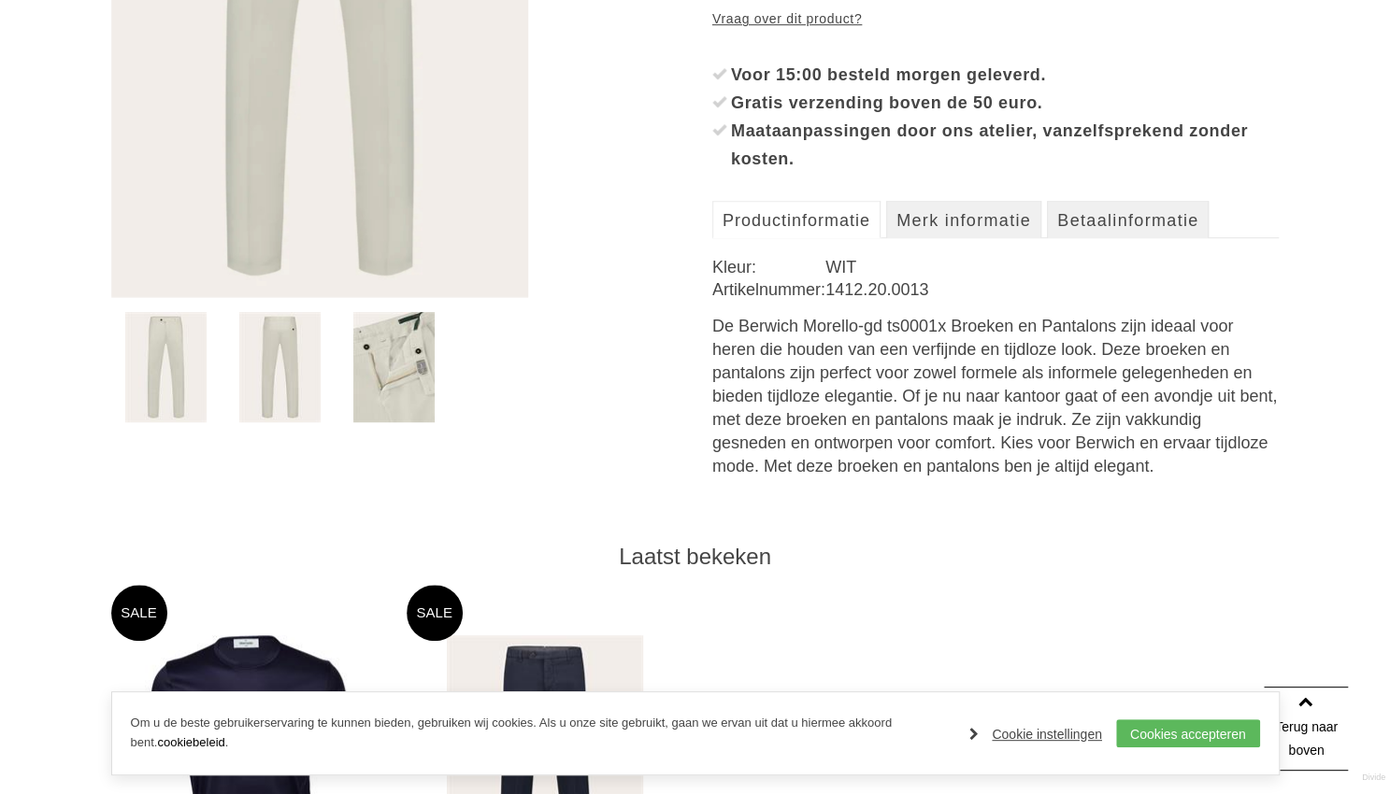
scroll to position [389, 0]
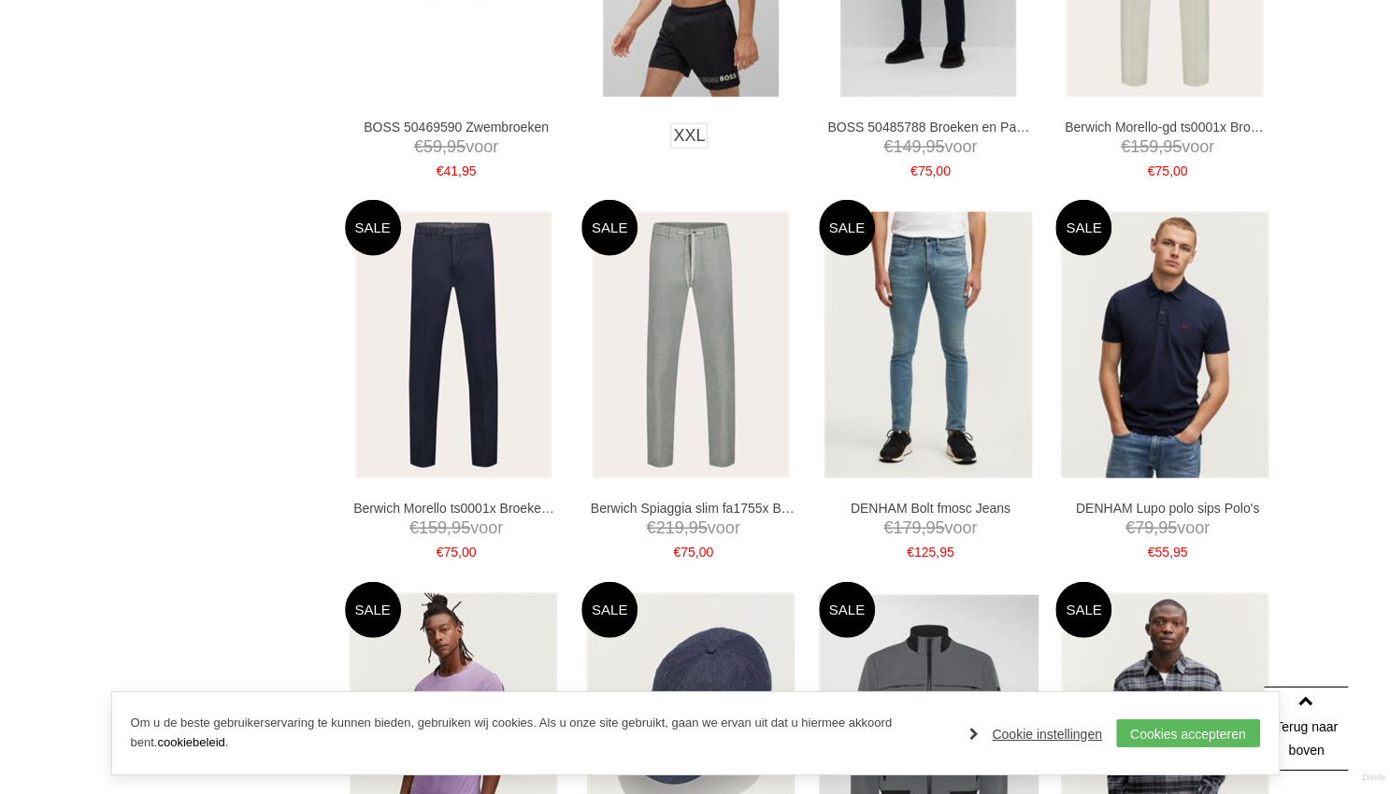
scroll to position [2430, 0]
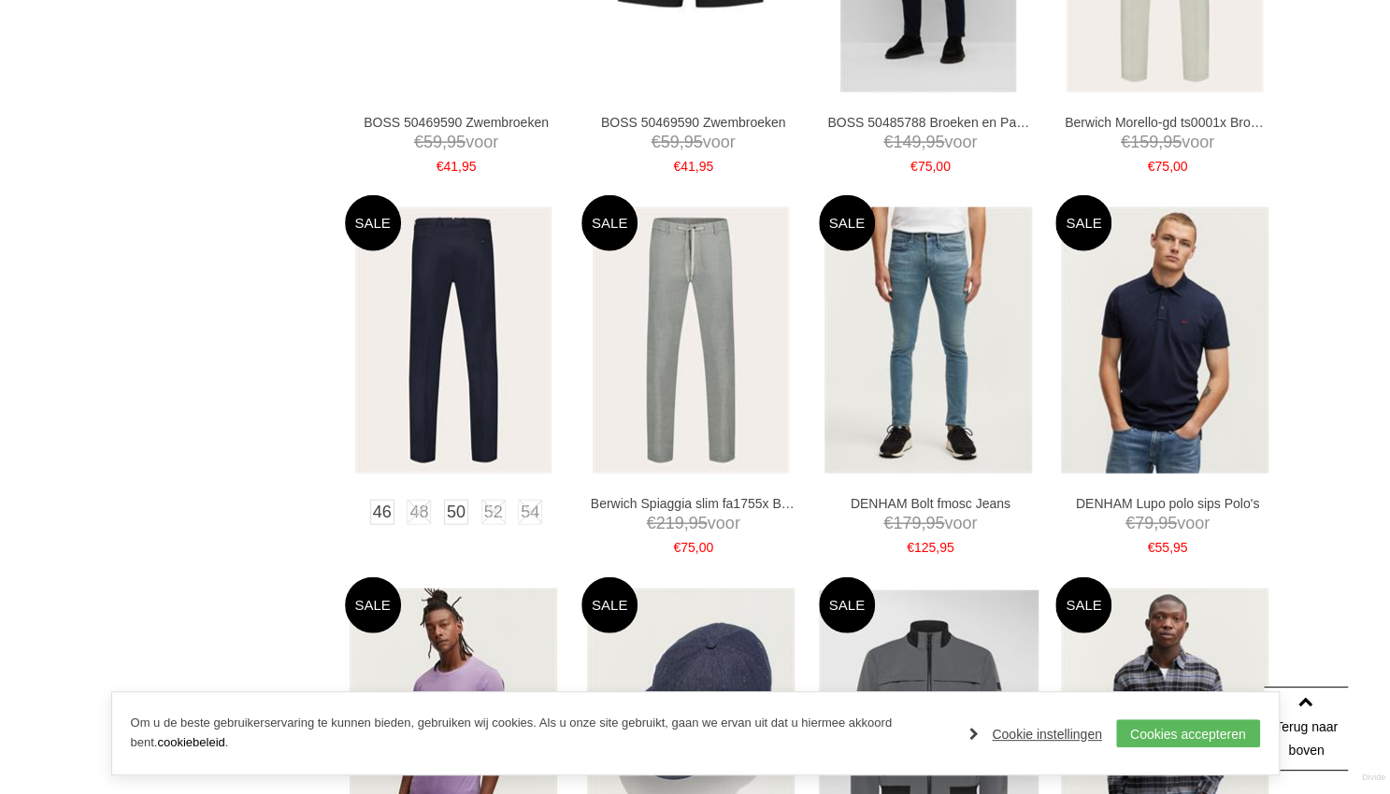
click at [457, 326] on img at bounding box center [453, 340] width 196 height 266
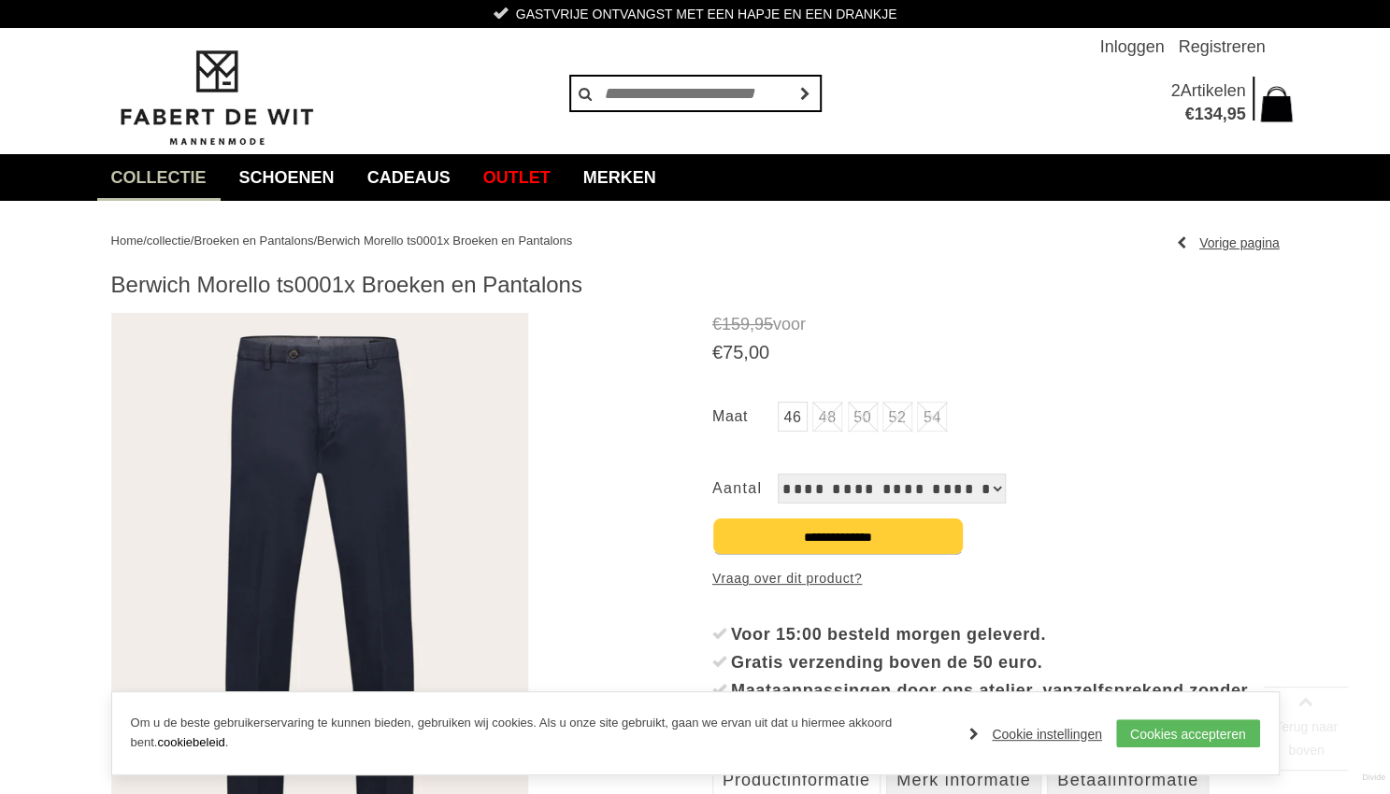
scroll to position [292, 0]
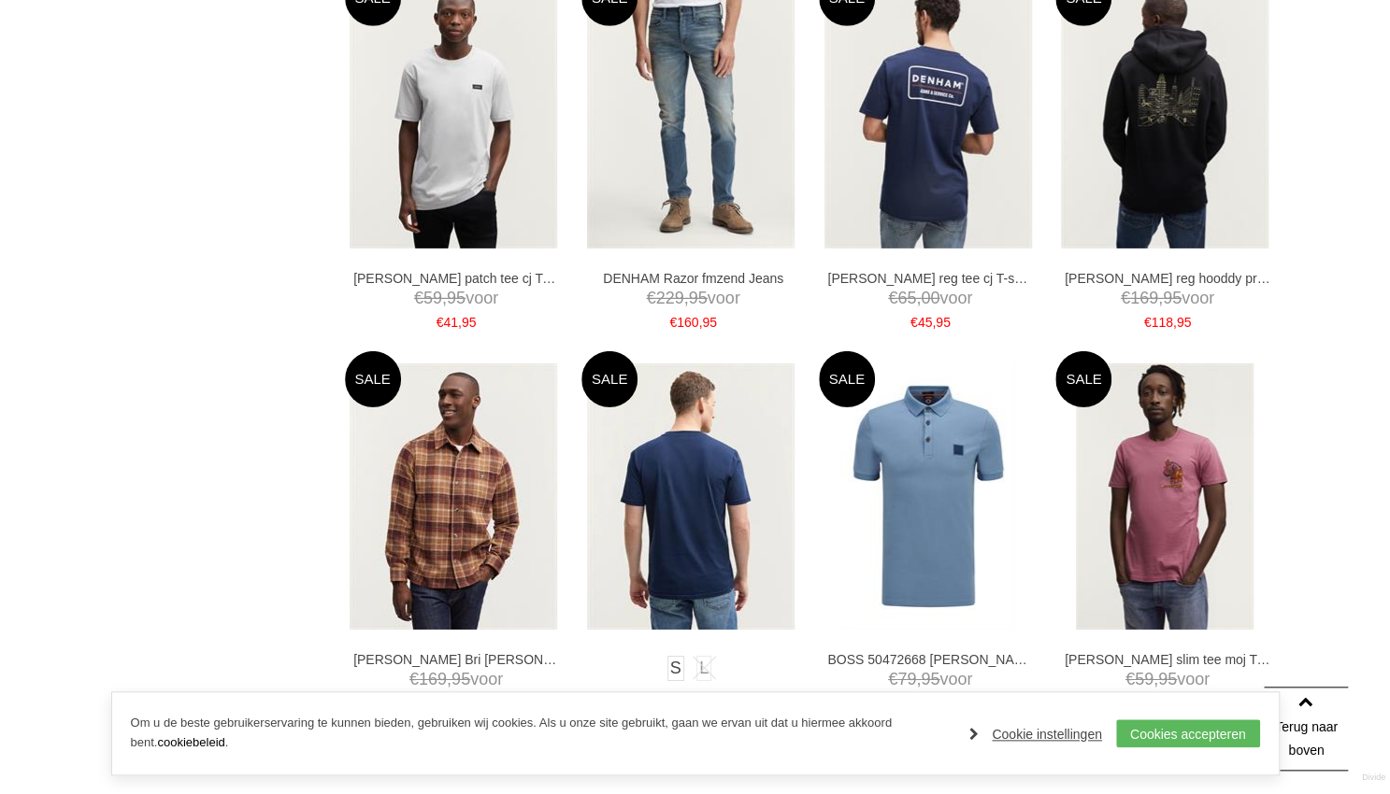
scroll to position [3499, 0]
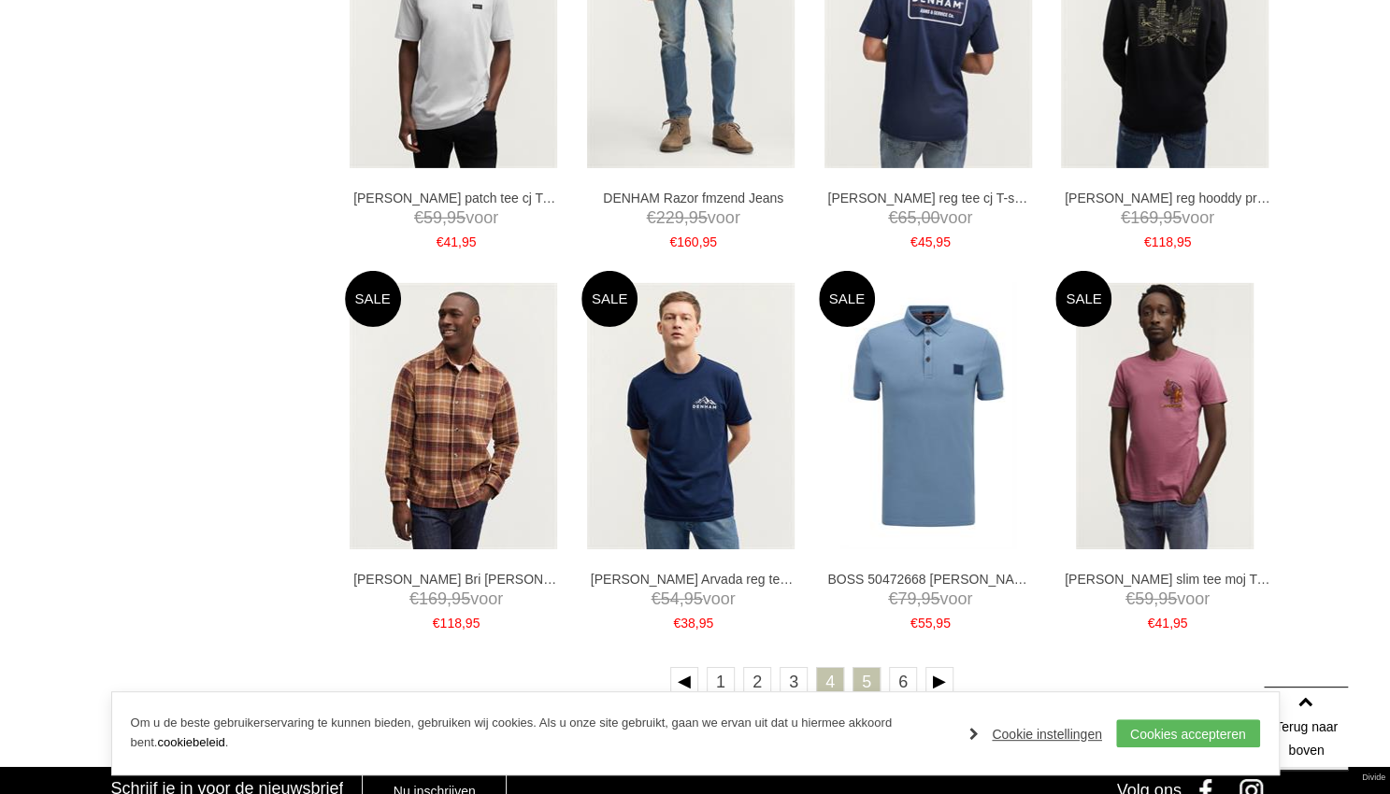
click at [854, 673] on link "5" at bounding box center [866, 681] width 28 height 28
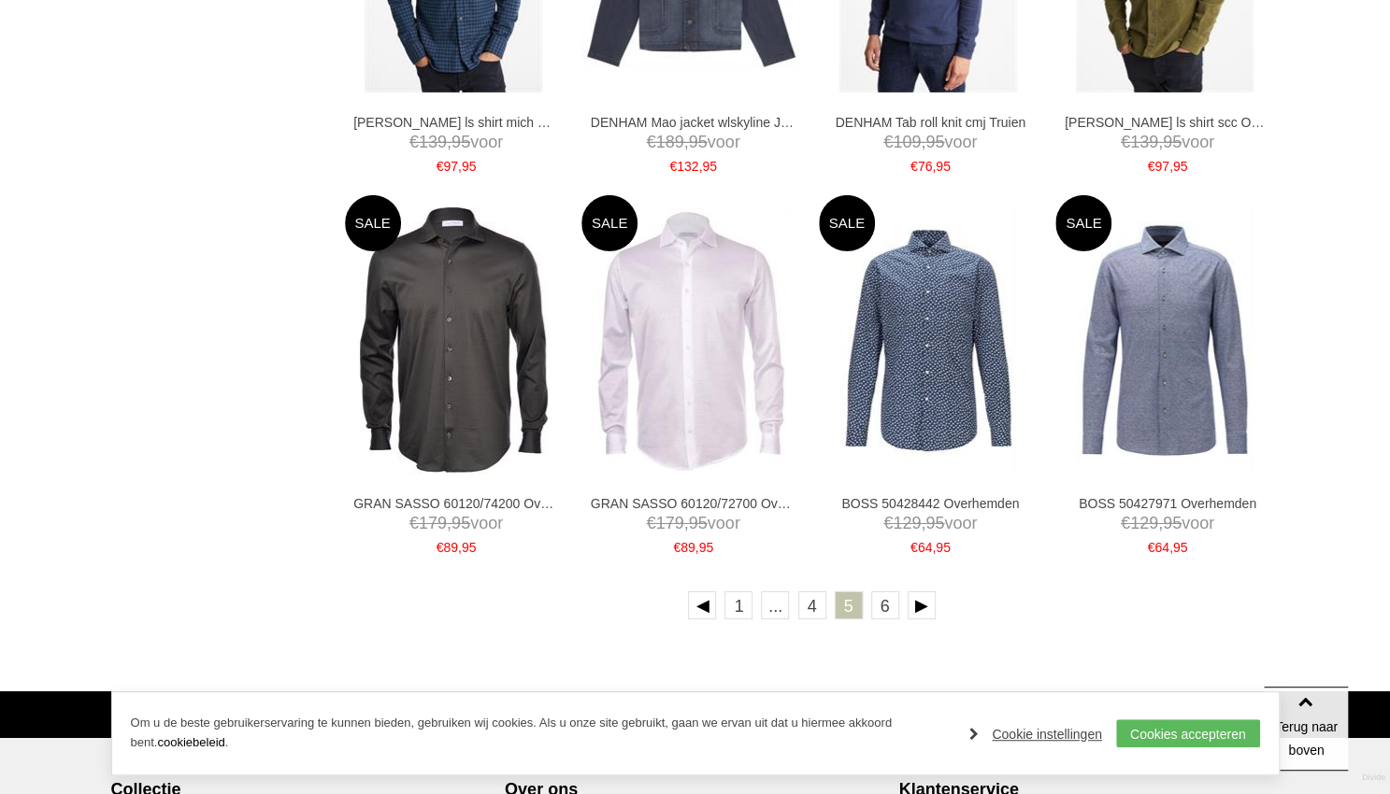
scroll to position [3596, 0]
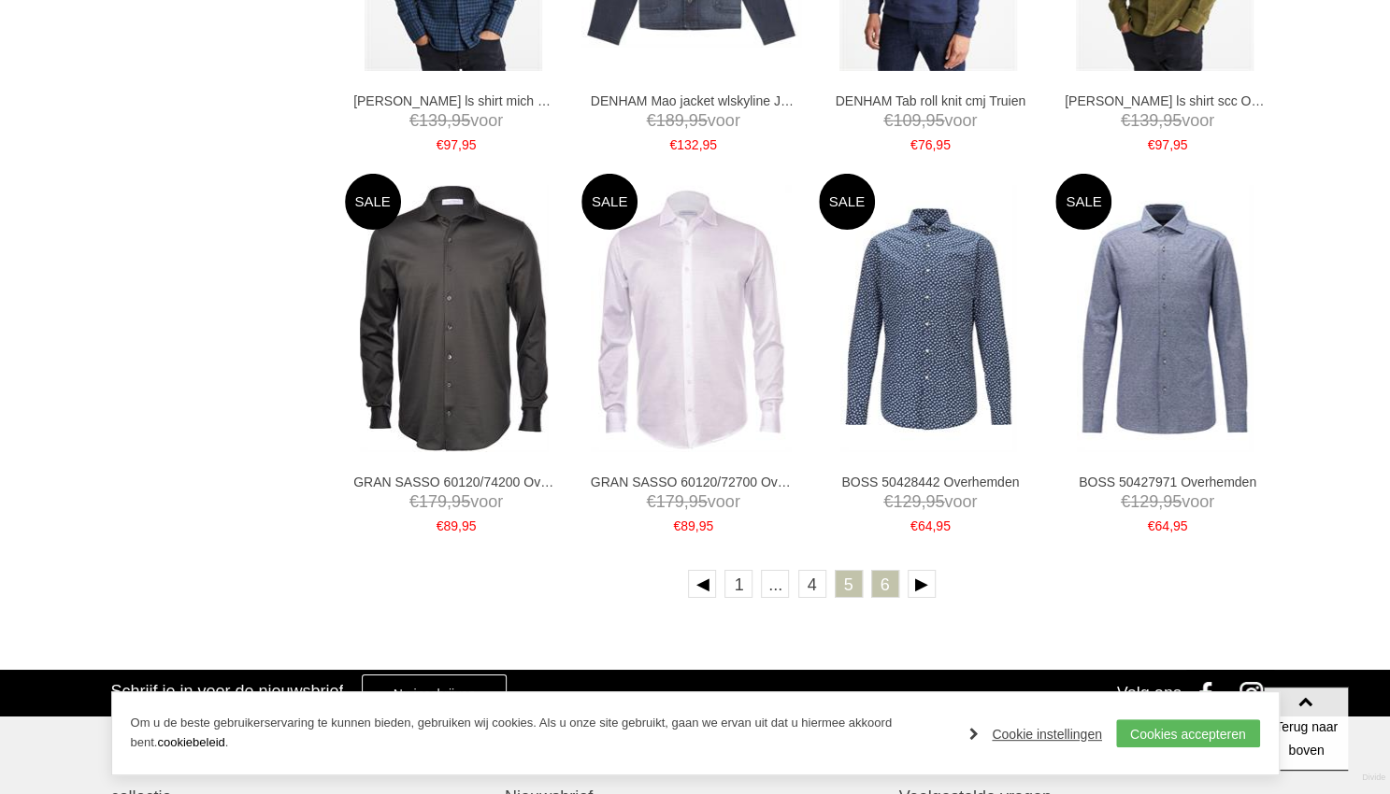
click at [891, 584] on link "6" at bounding box center [885, 584] width 28 height 28
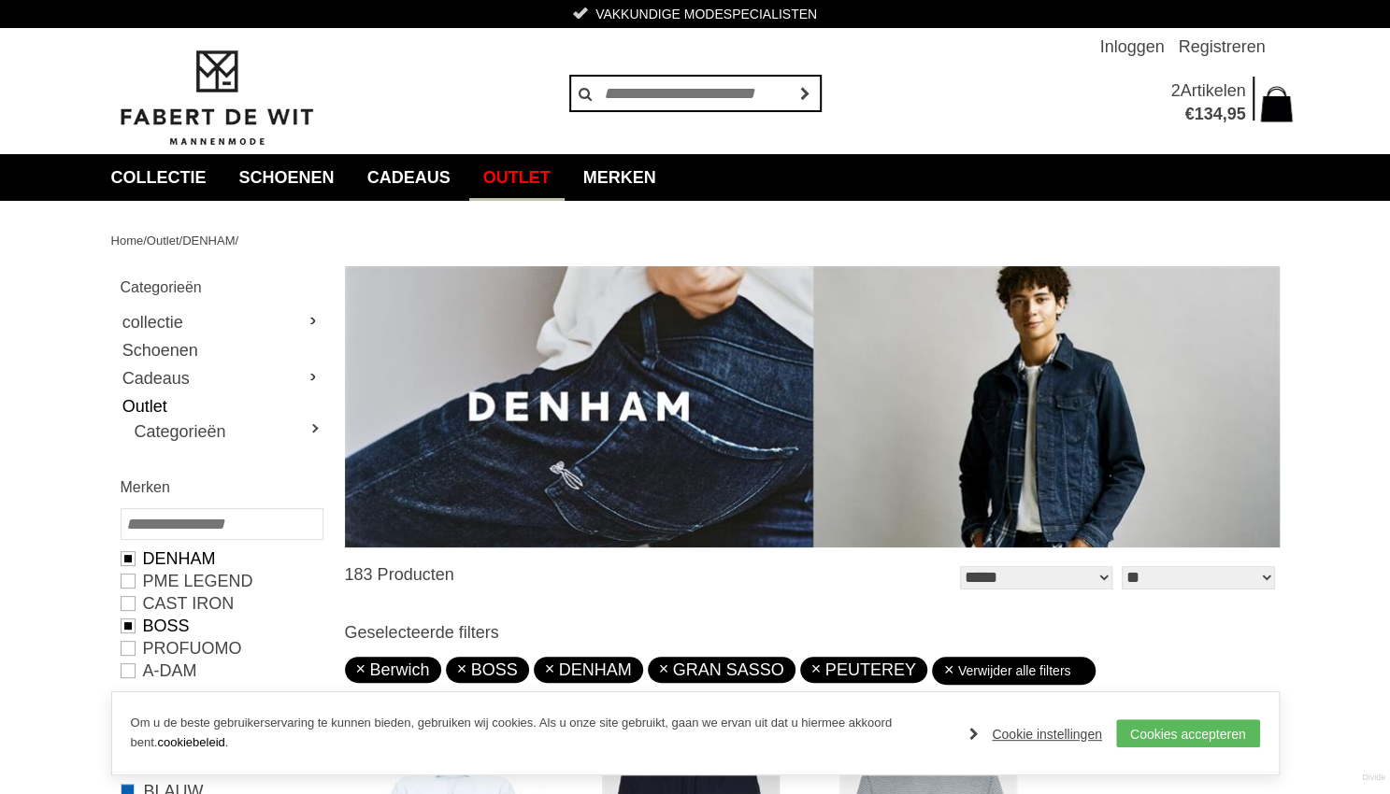
click at [1208, 89] on span "Artikelen" at bounding box center [1211, 90] width 65 height 19
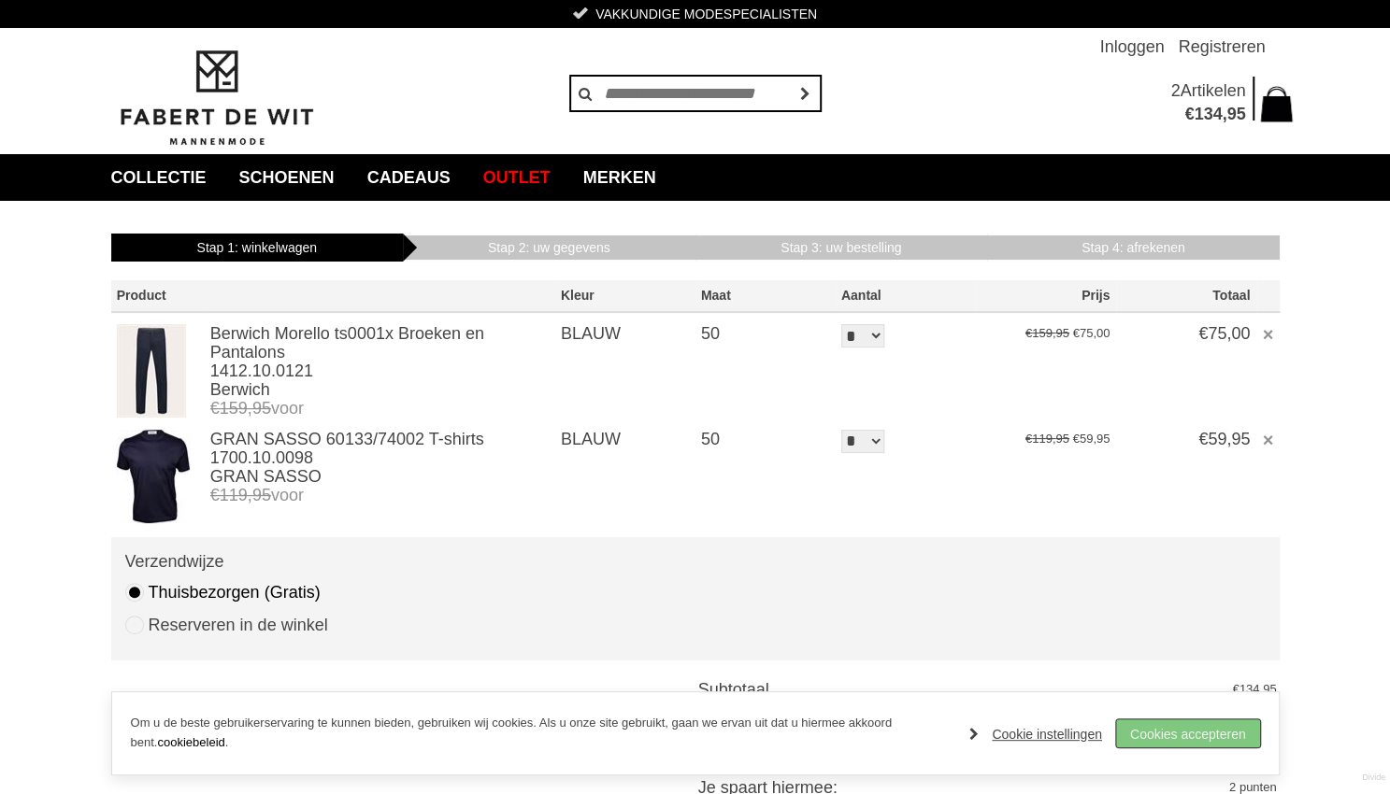
click at [1186, 735] on link "Cookies accepteren" at bounding box center [1188, 734] width 144 height 28
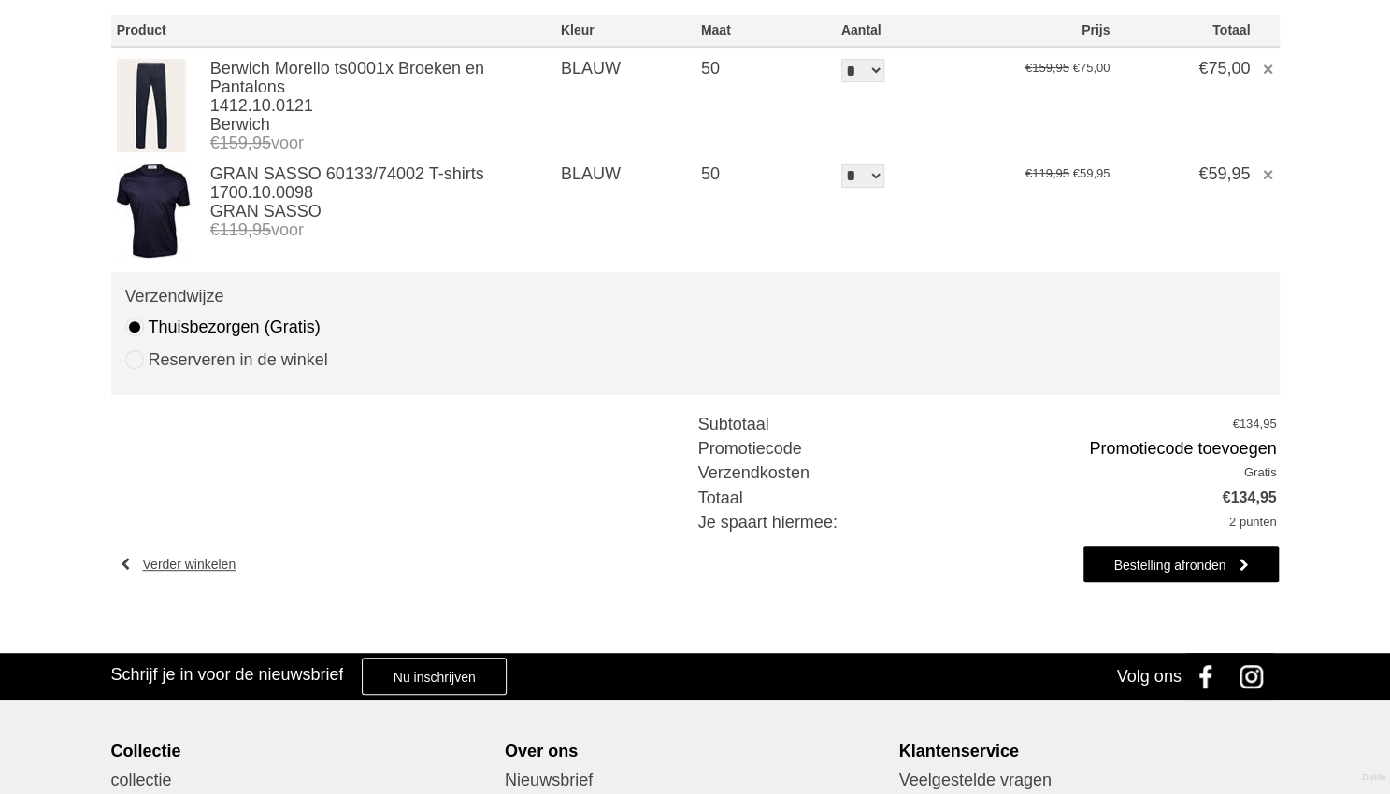
scroll to position [292, 0]
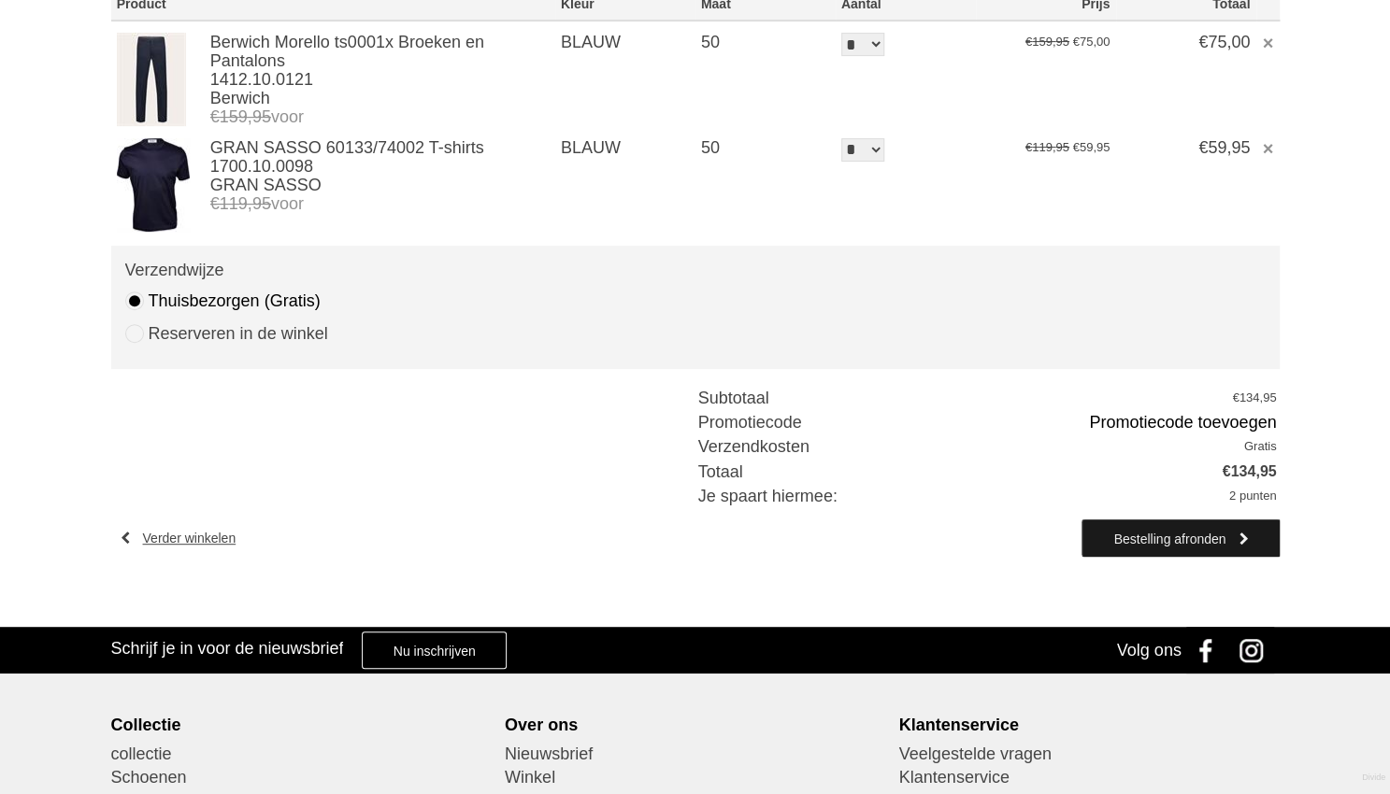
click at [1162, 545] on link "Bestelling afronden" at bounding box center [1180, 538] width 196 height 37
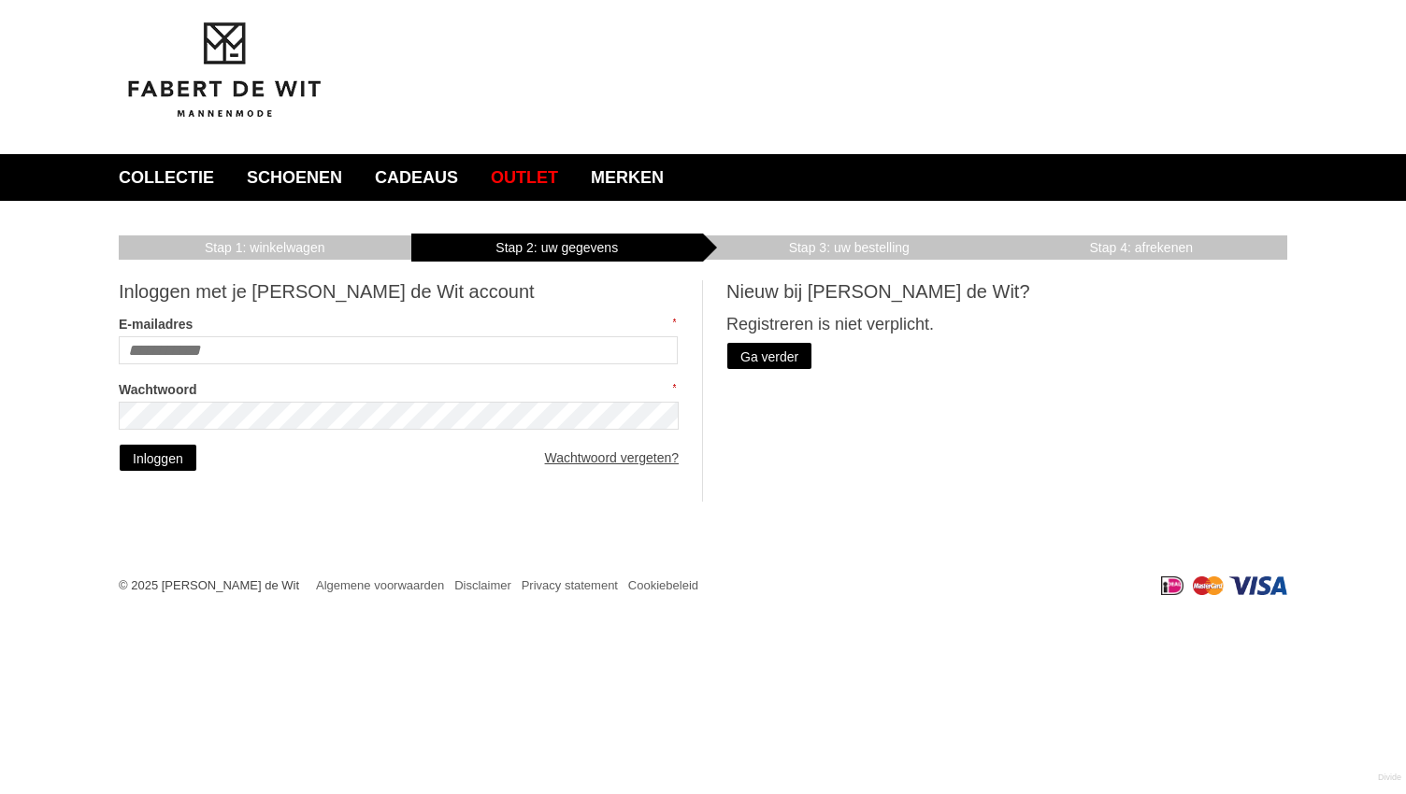
click at [236, 350] on input "E-mailadres" at bounding box center [398, 350] width 559 height 28
click at [793, 375] on div "Winkelwagen Inloggen Uw gegevens Uw bestelling Afrekenen Bedankt Inloggen met j…" at bounding box center [703, 379] width 1196 height 357
click at [790, 356] on link "Ga verder" at bounding box center [769, 356] width 86 height 28
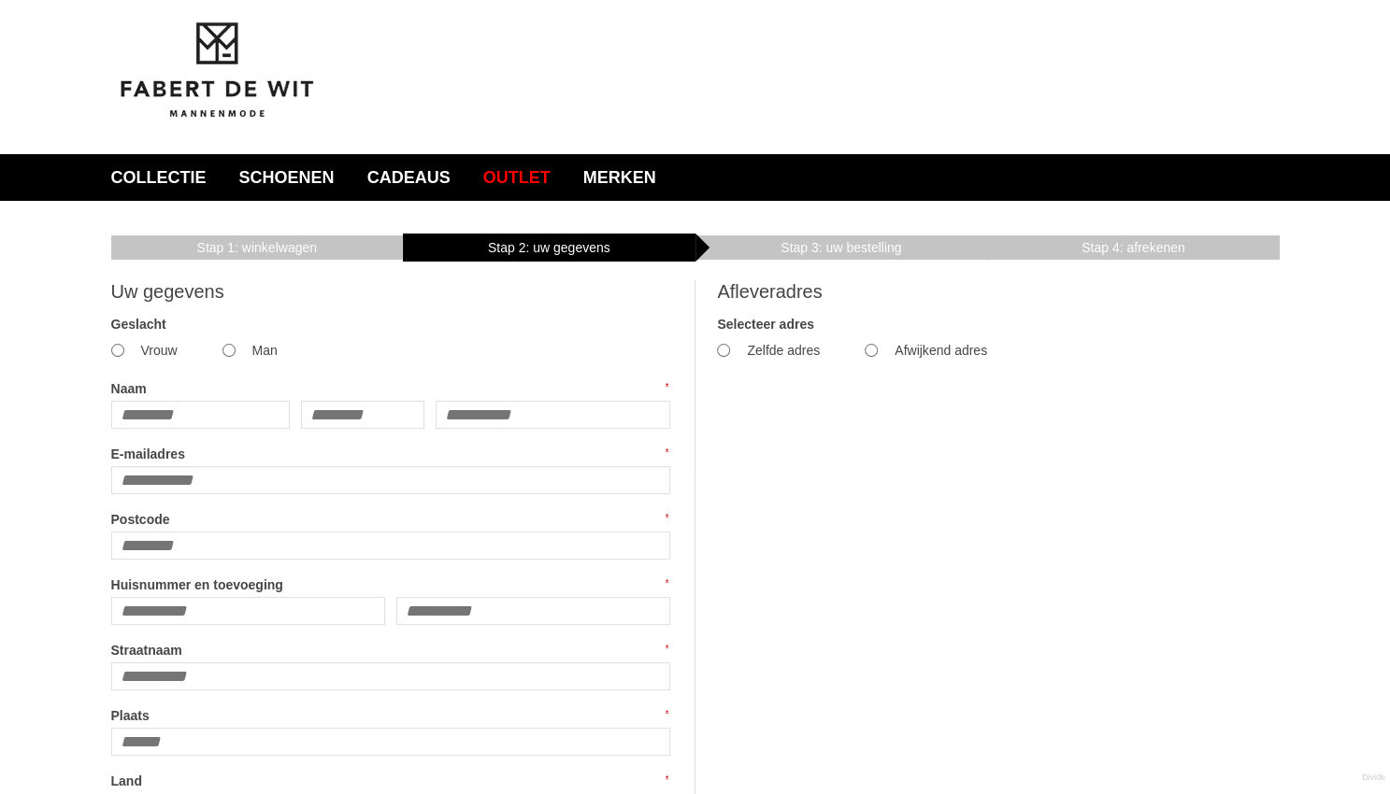
click at [207, 414] on input "Naam" at bounding box center [200, 415] width 179 height 28
type input "****"
type input "*****"
type input "**********"
type input "******"
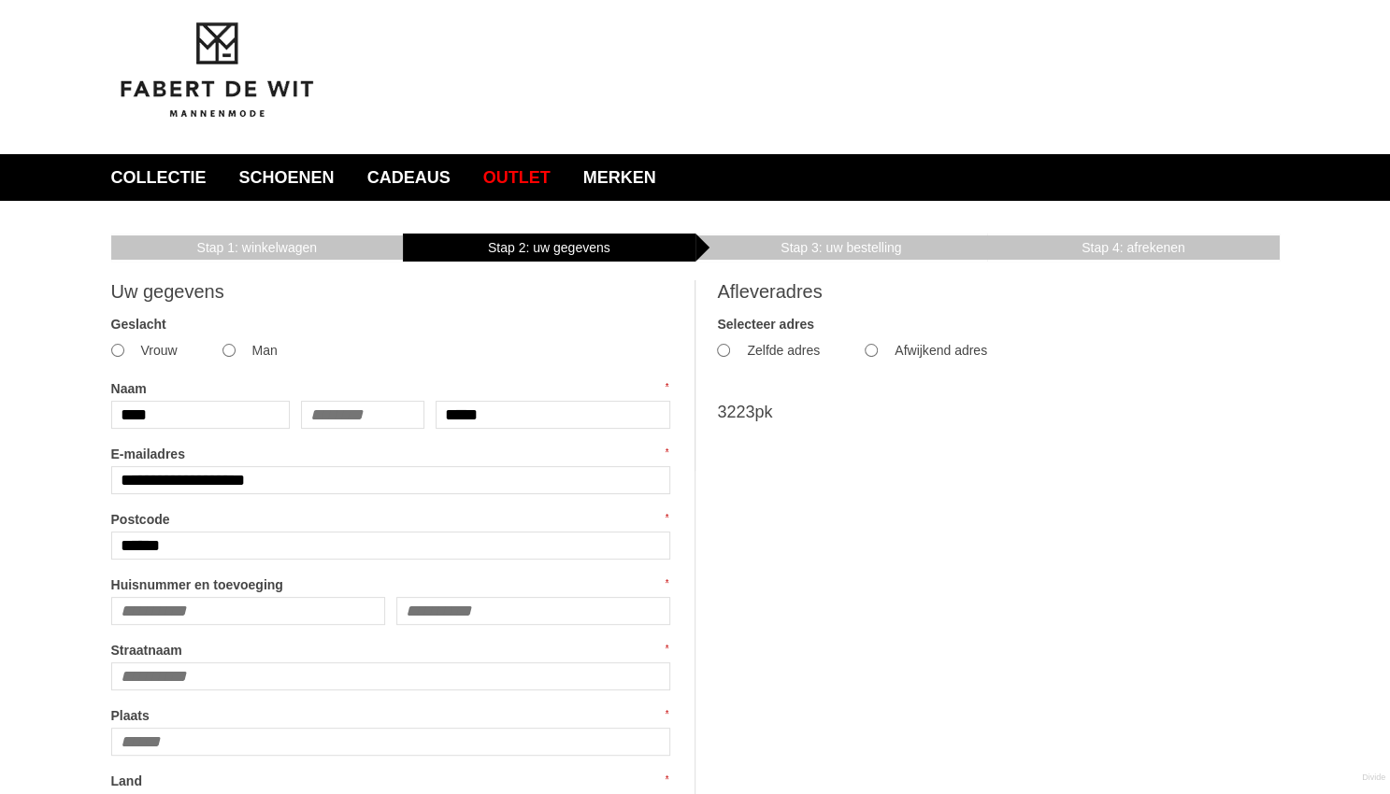
type input "**********"
type input "**"
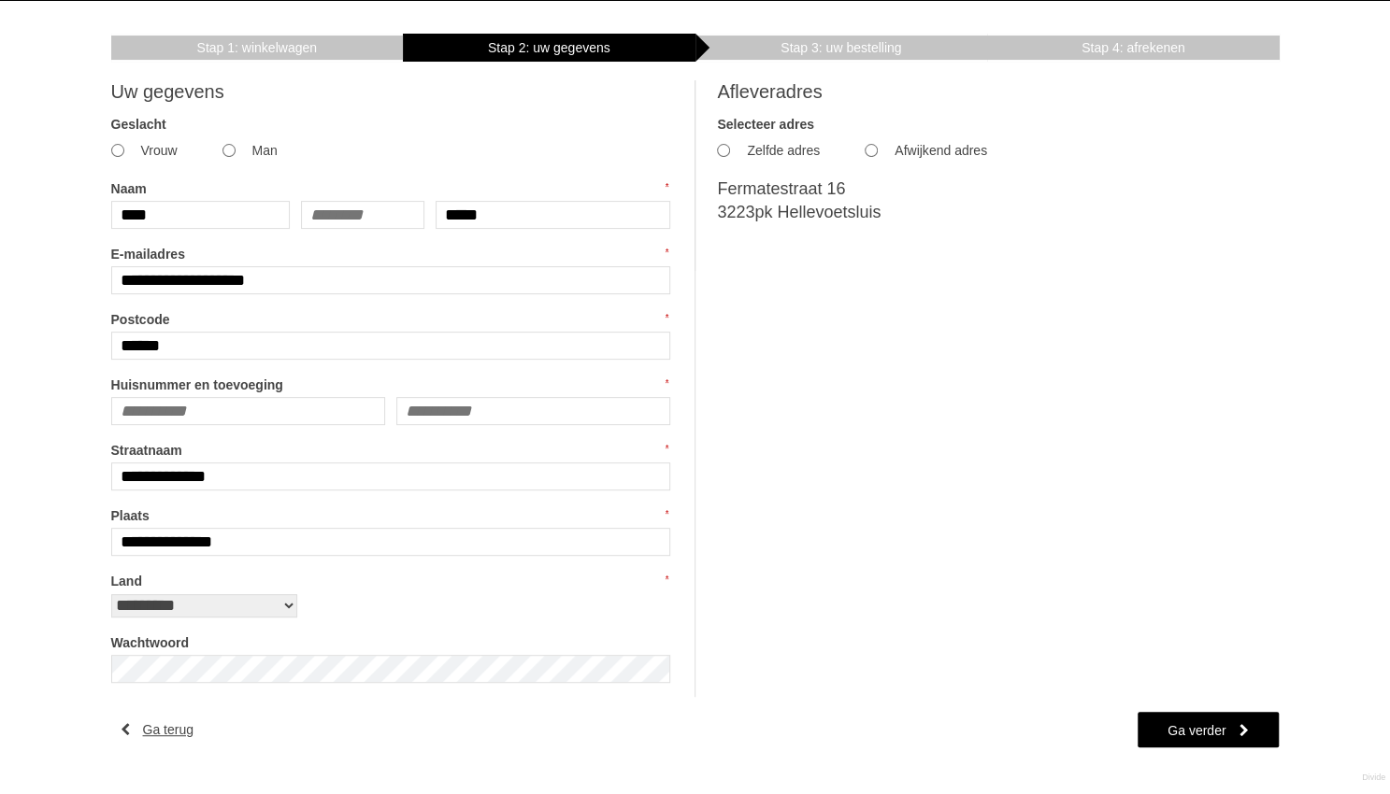
scroll to position [286, 0]
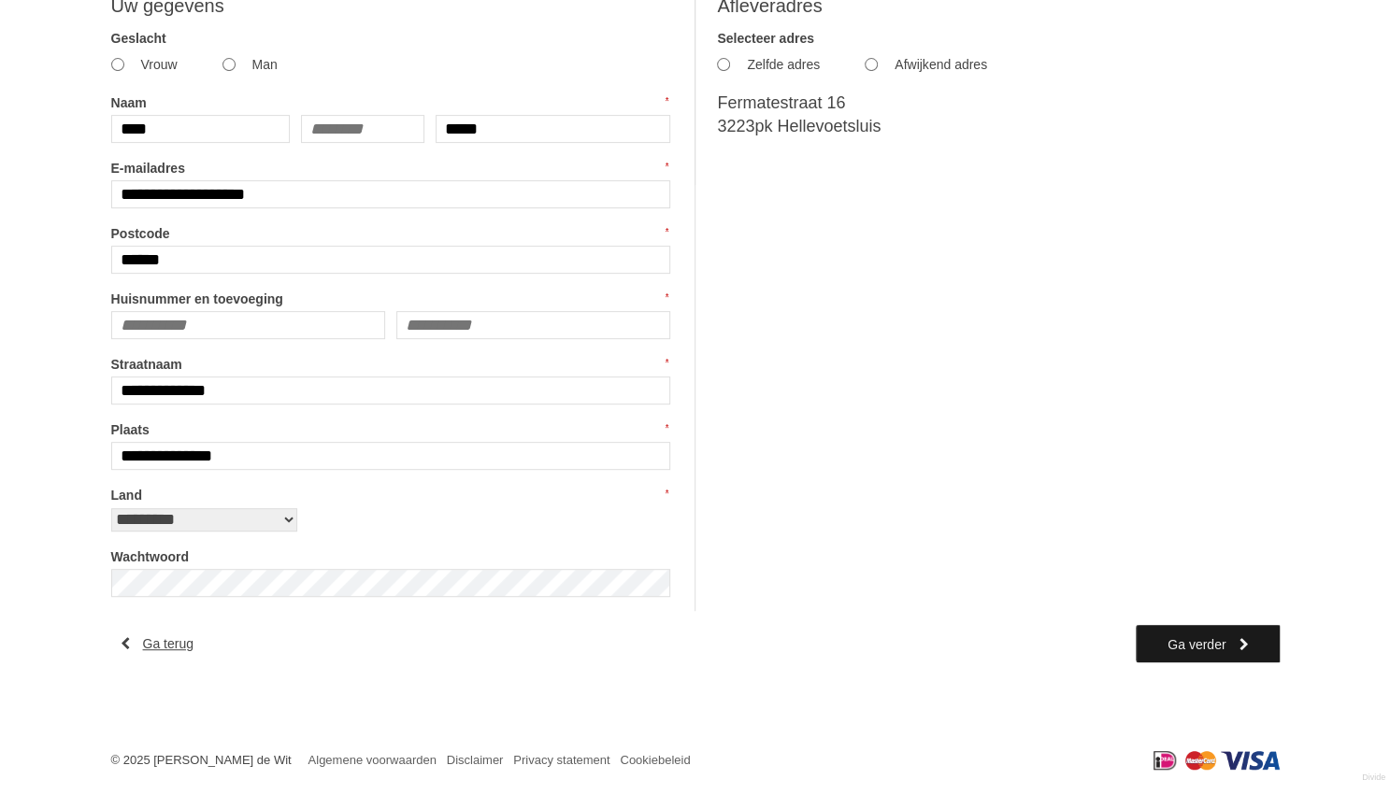
click at [1196, 638] on link "Ga verder" at bounding box center [1207, 643] width 143 height 37
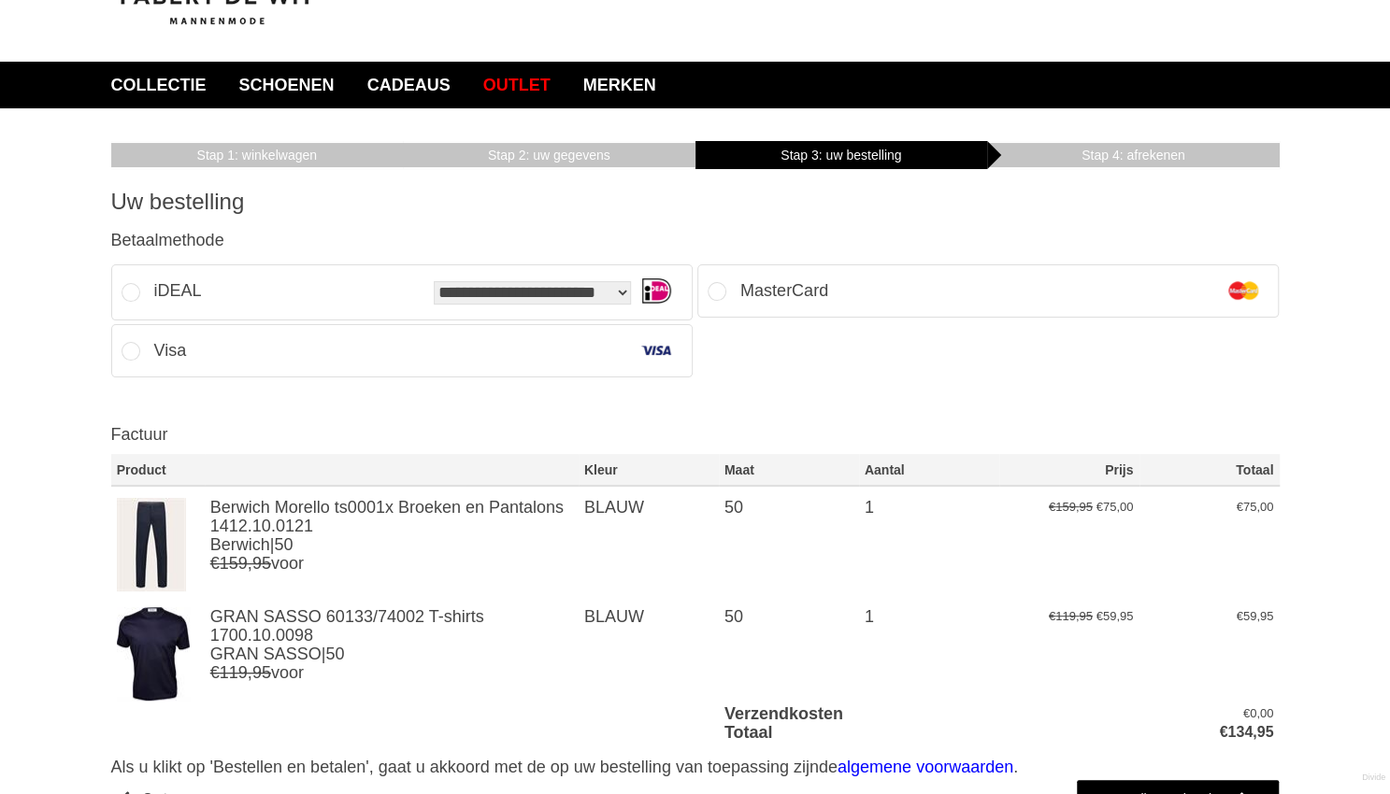
scroll to position [97, 0]
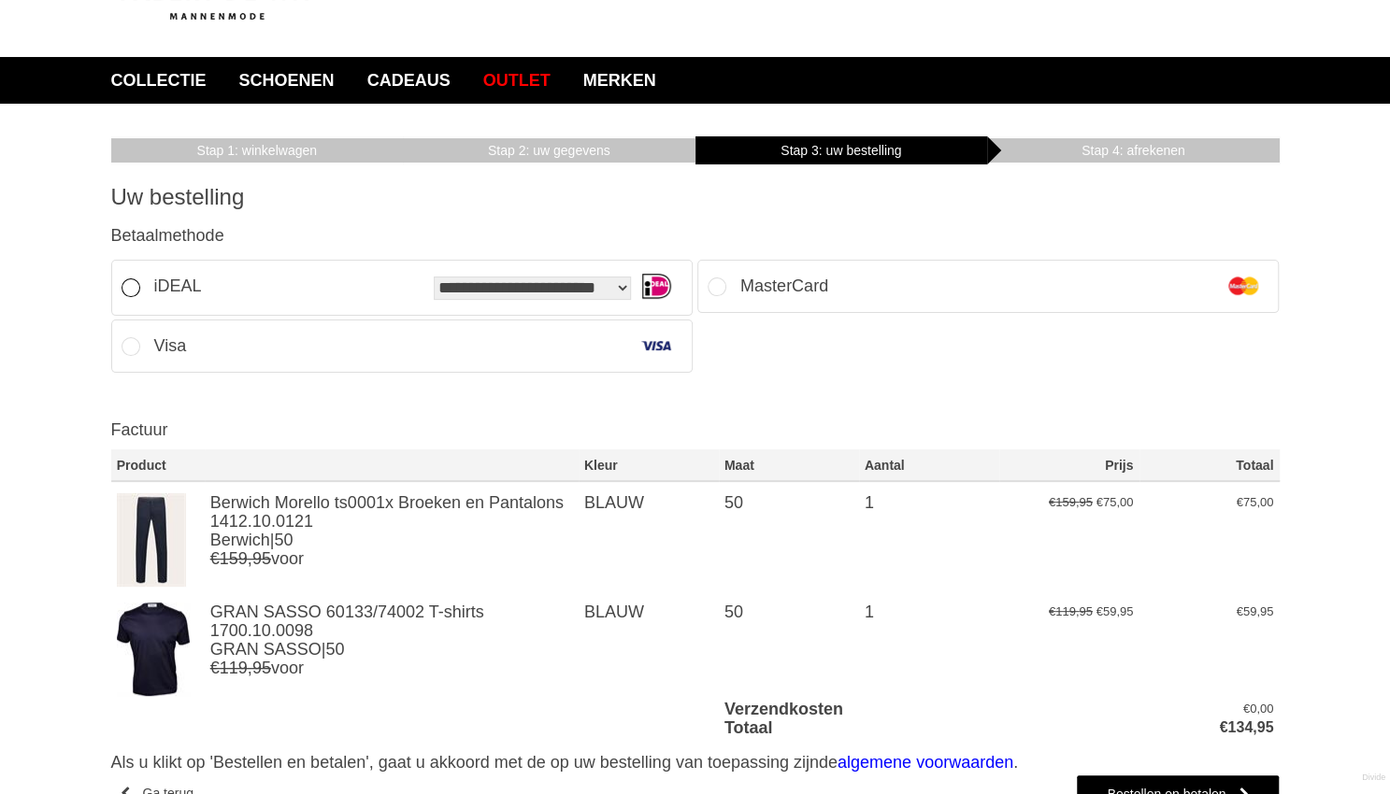
click at [182, 293] on div "iDEAL" at bounding box center [178, 286] width 48 height 42
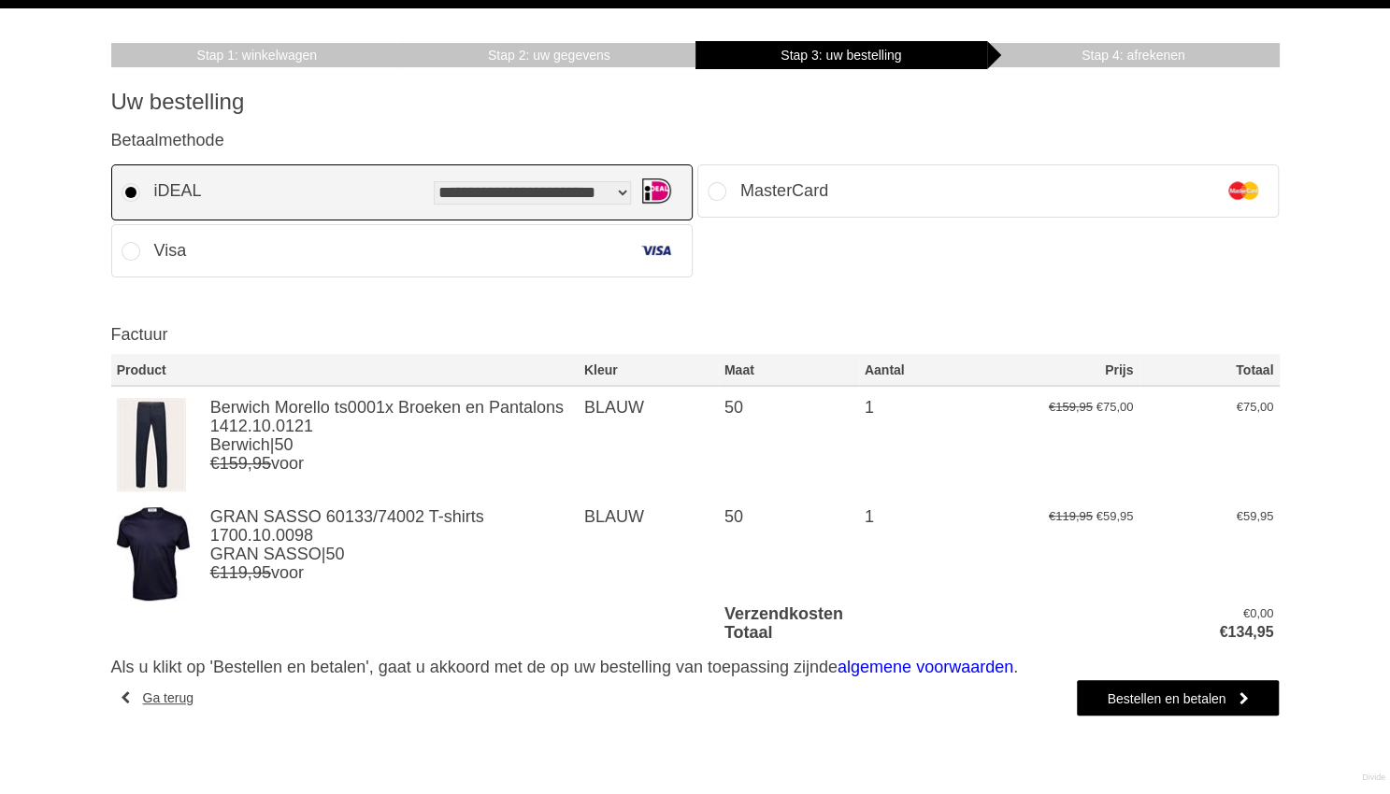
scroll to position [147, 0]
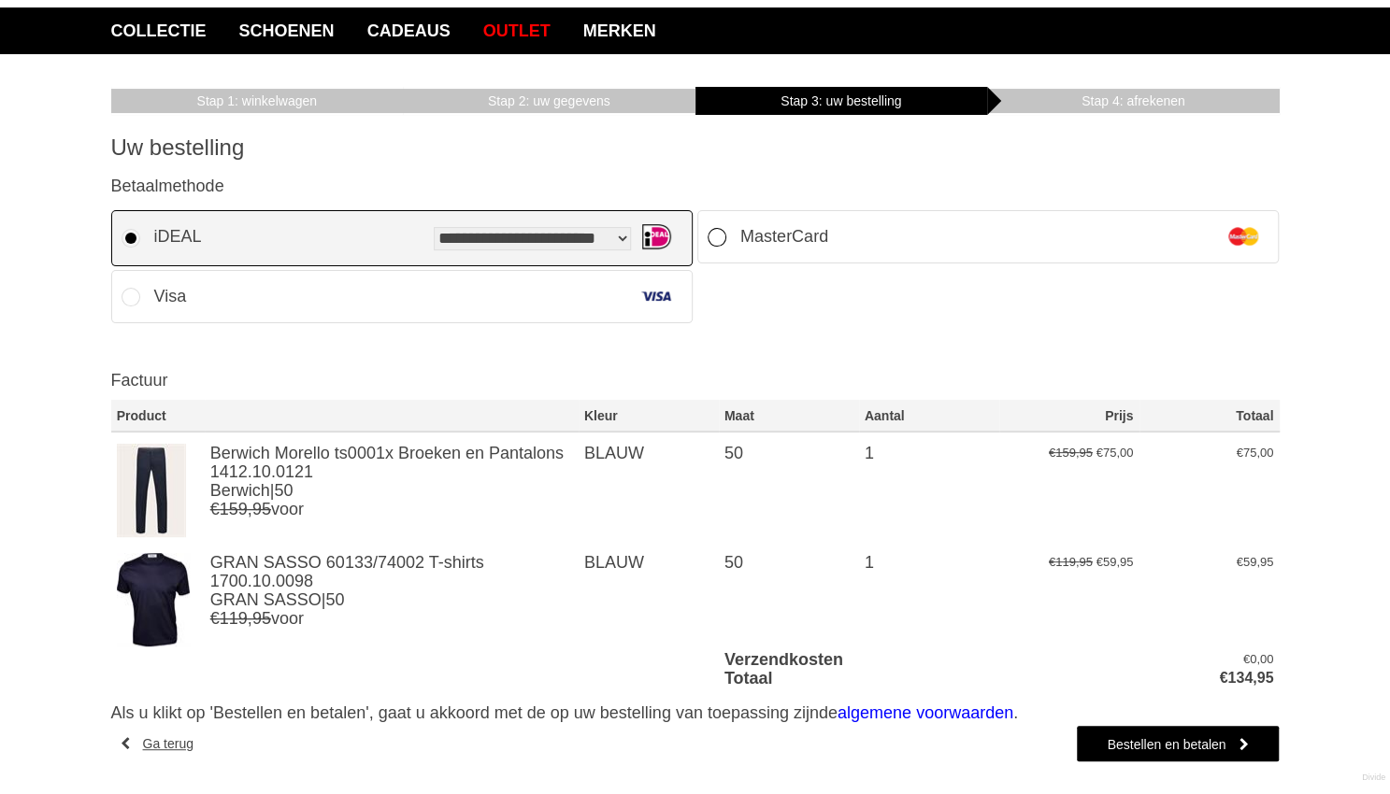
click at [772, 236] on div "MasterCard" at bounding box center [784, 237] width 88 height 42
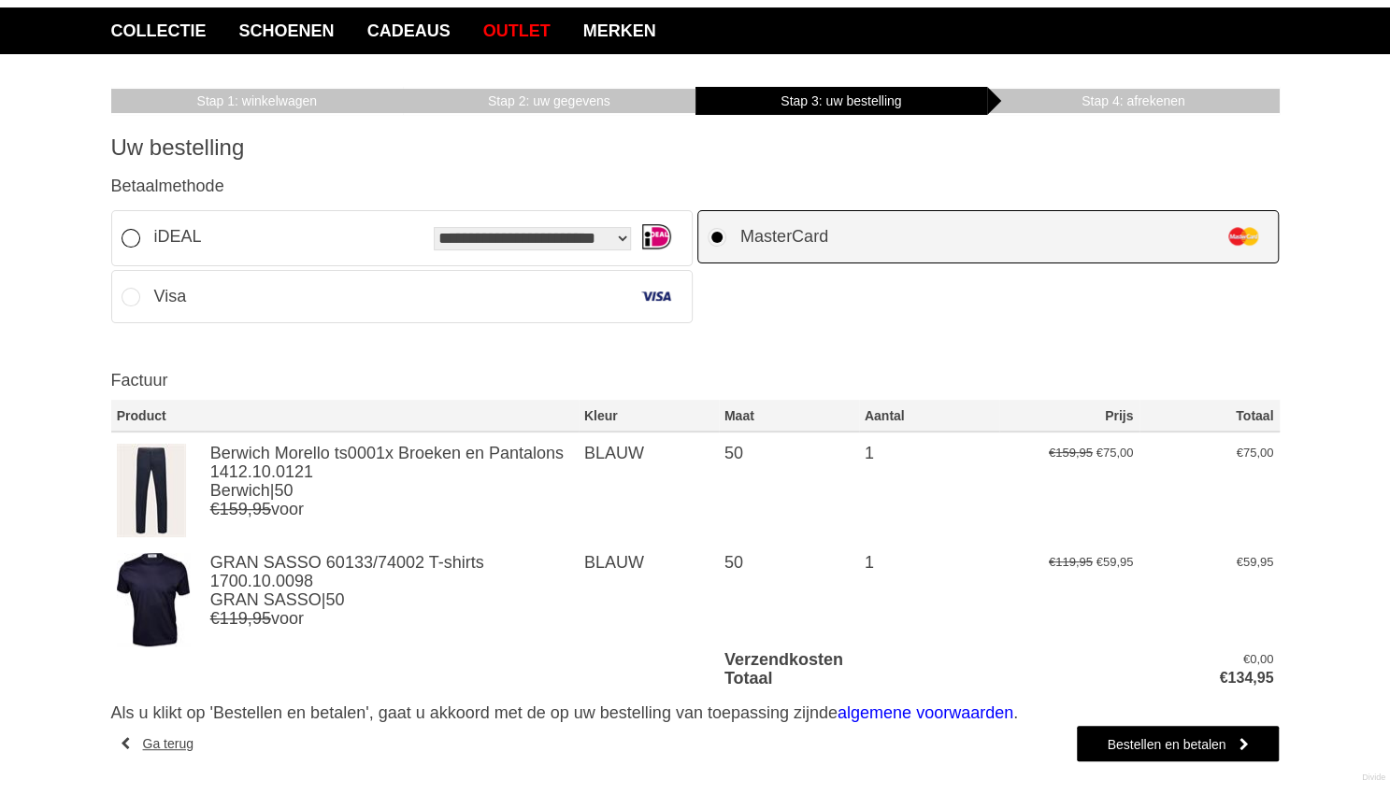
click at [355, 228] on li "**********" at bounding box center [402, 238] width 582 height 56
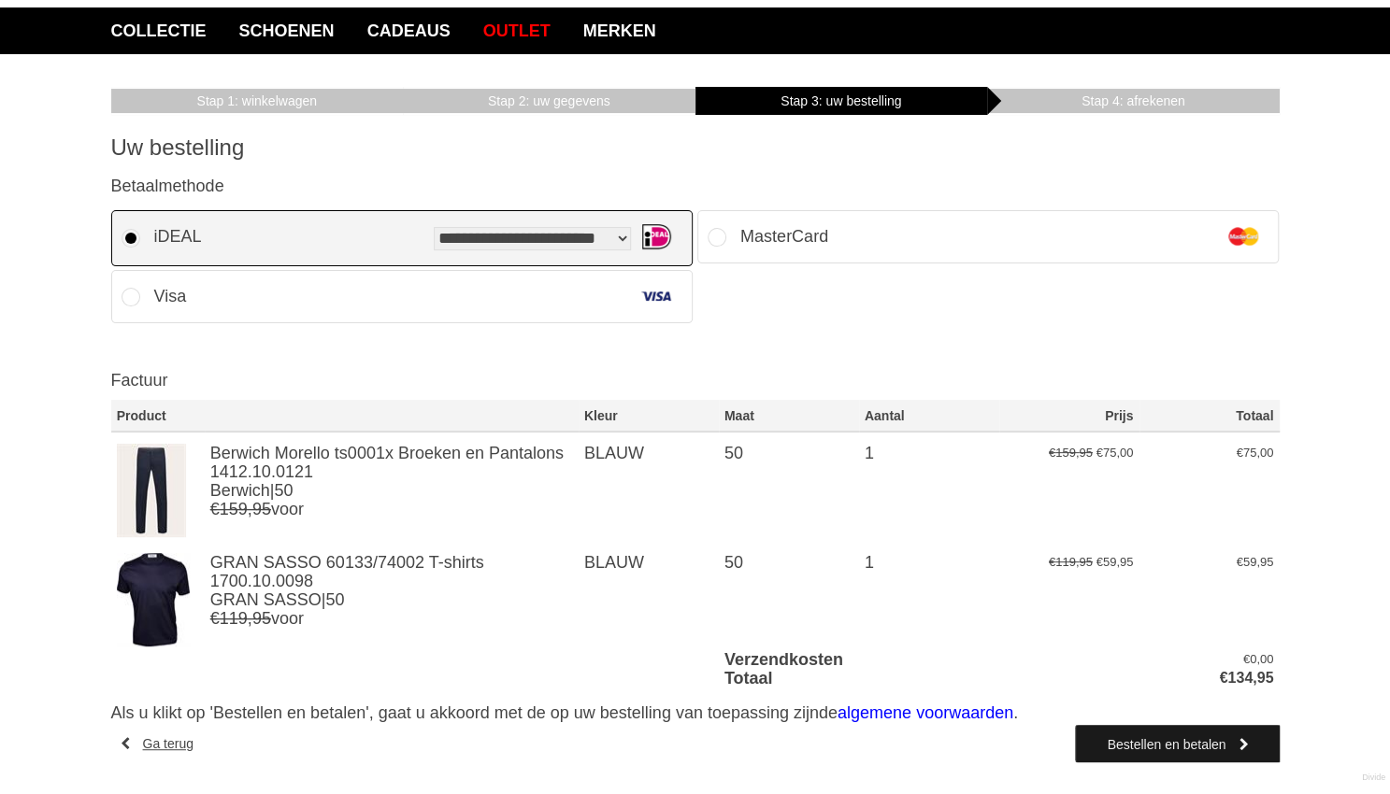
click at [1192, 747] on link "Bestellen en betalen" at bounding box center [1177, 743] width 203 height 37
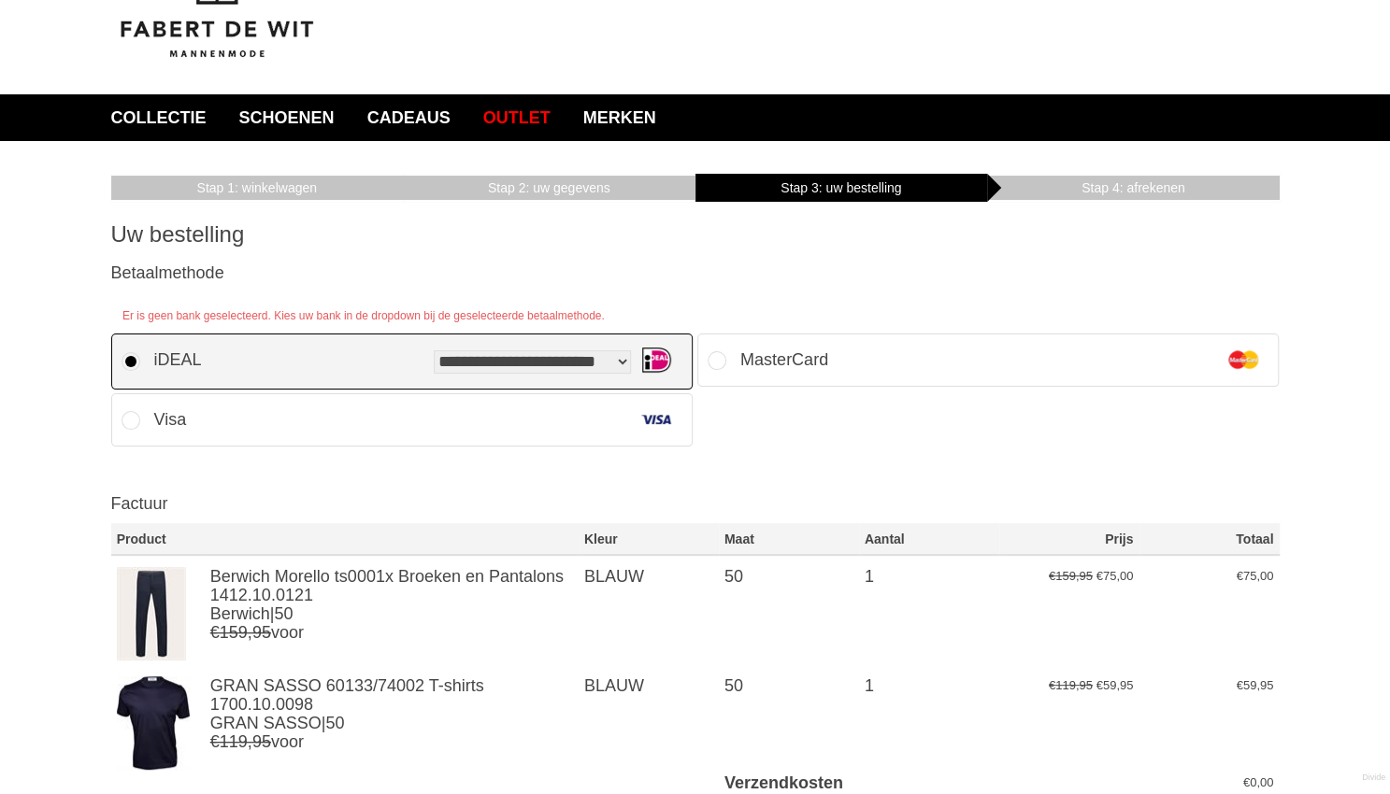
scroll to position [0, 0]
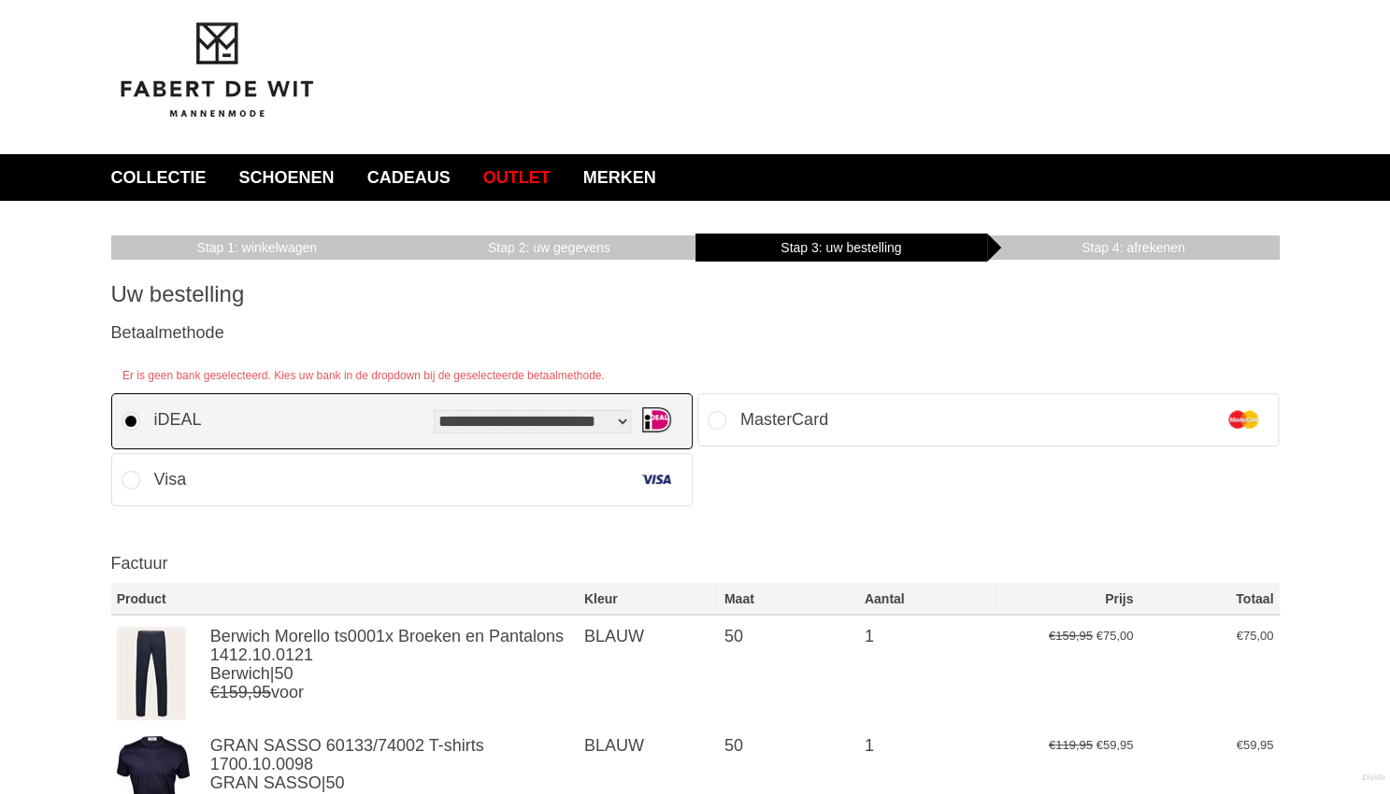
select select "*"
click option "********" at bounding box center [0, 0] width 0 height 0
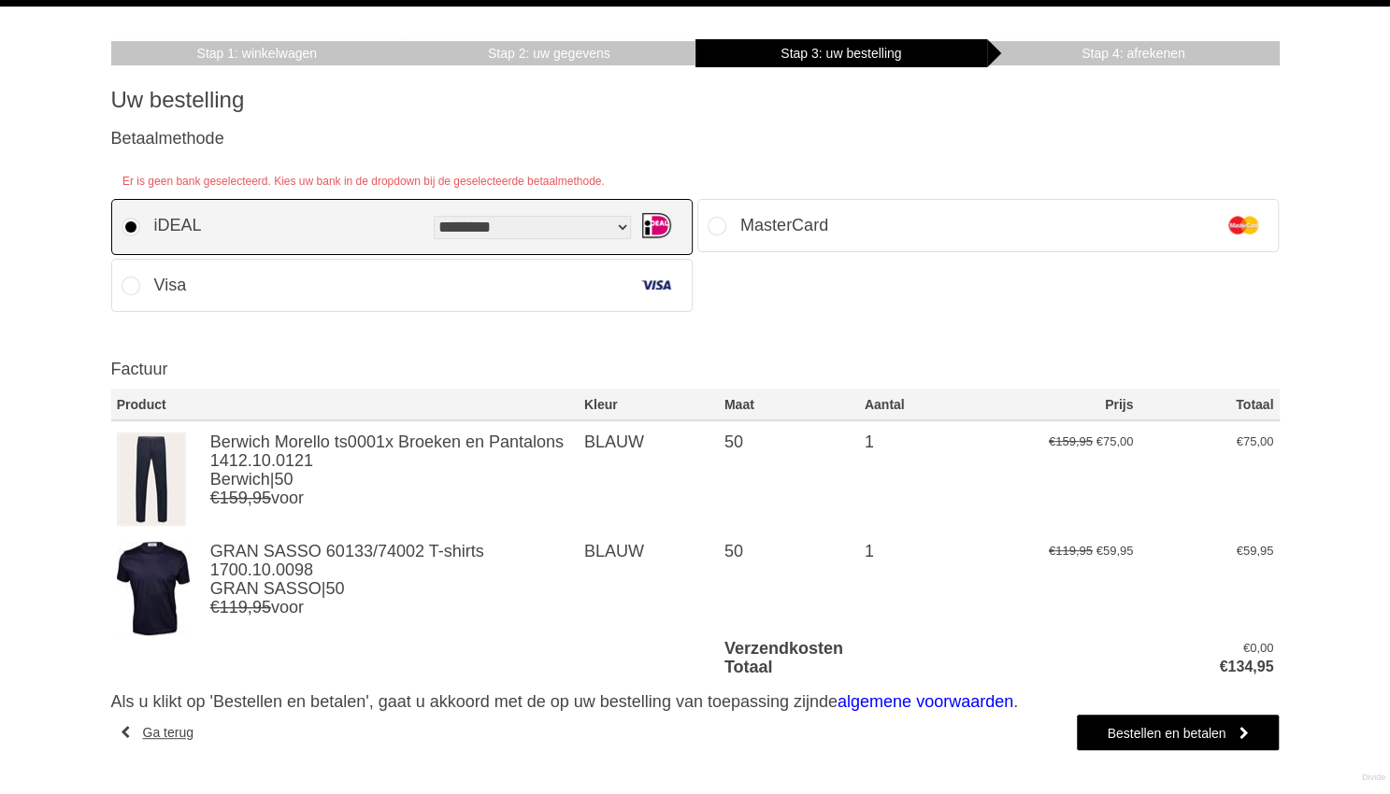
scroll to position [280, 0]
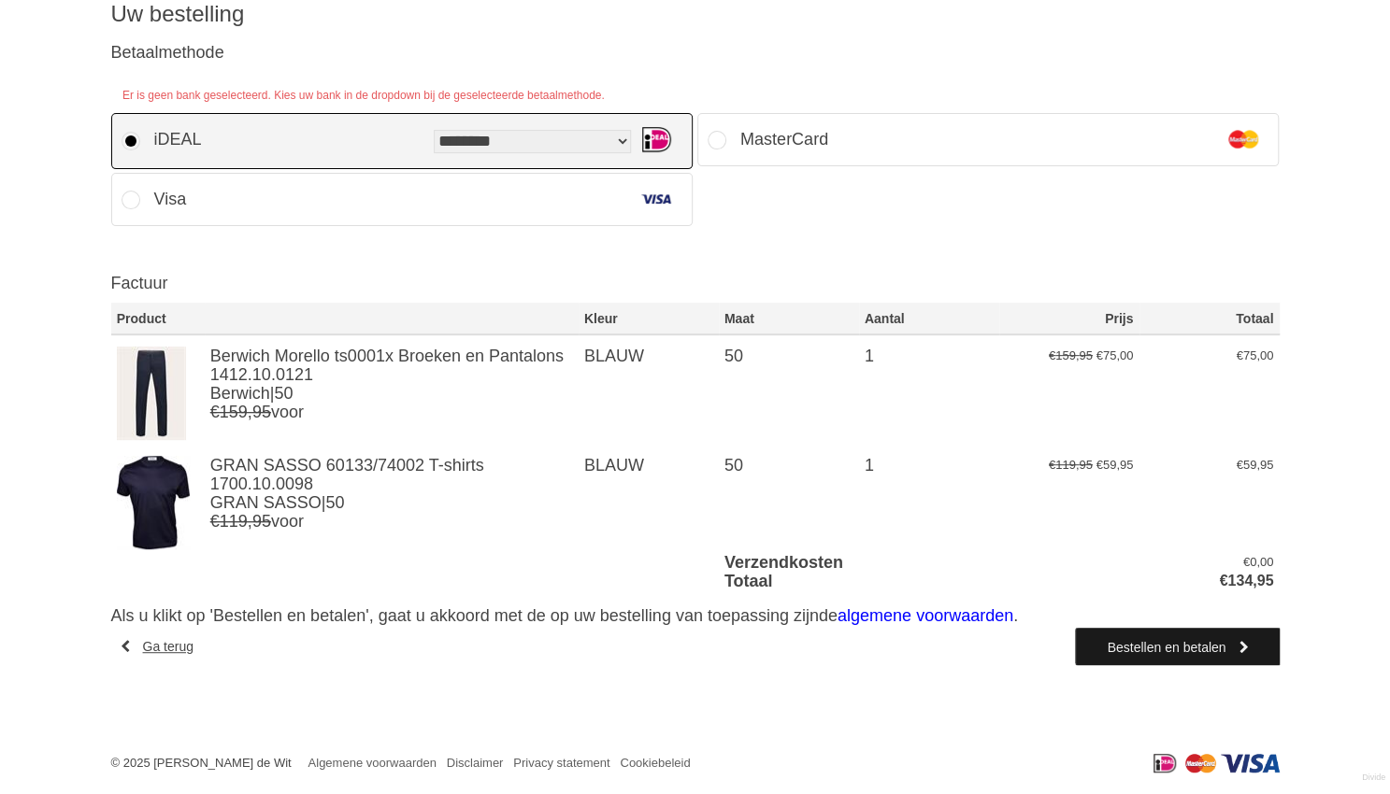
click at [1148, 644] on link "Bestellen en betalen" at bounding box center [1177, 646] width 203 height 37
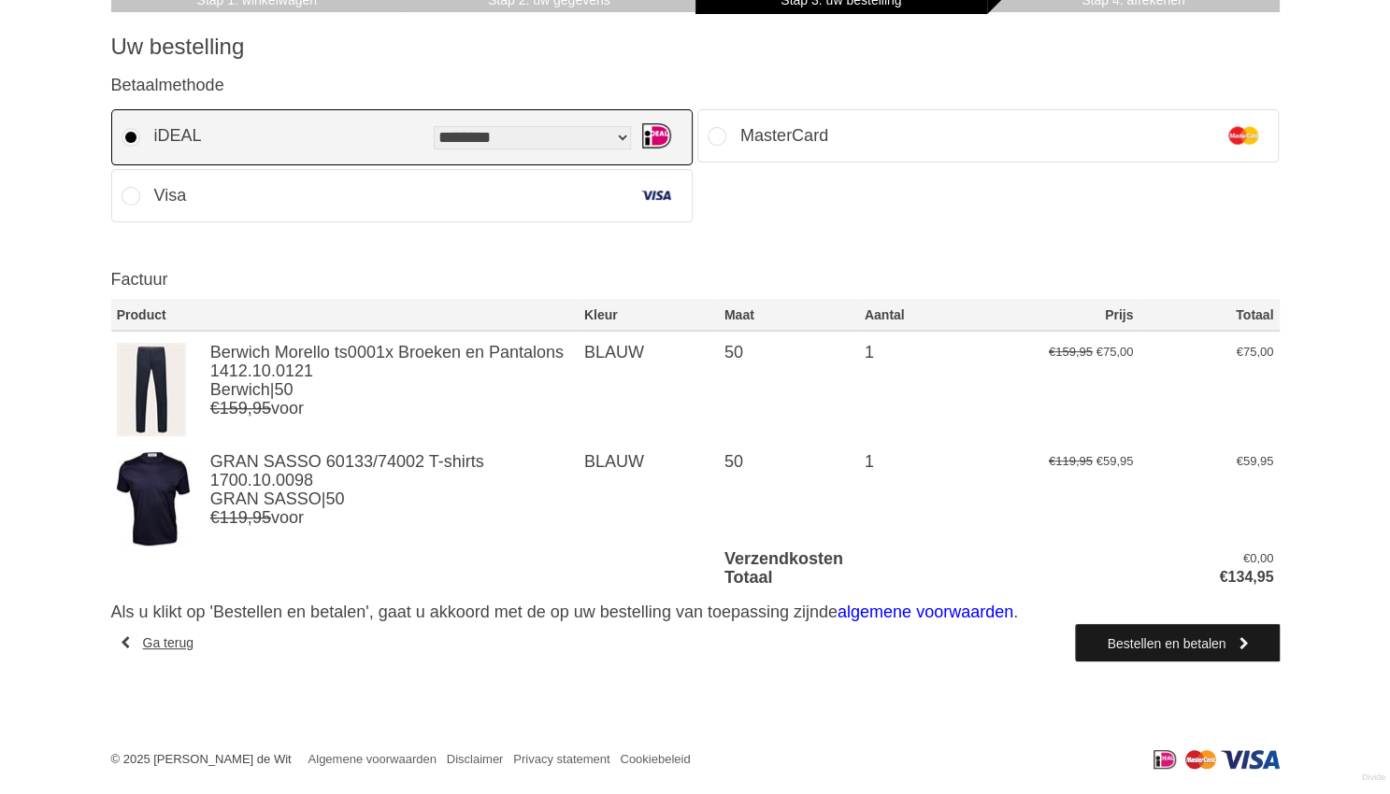
scroll to position [244, 0]
